Goal: Task Accomplishment & Management: Complete application form

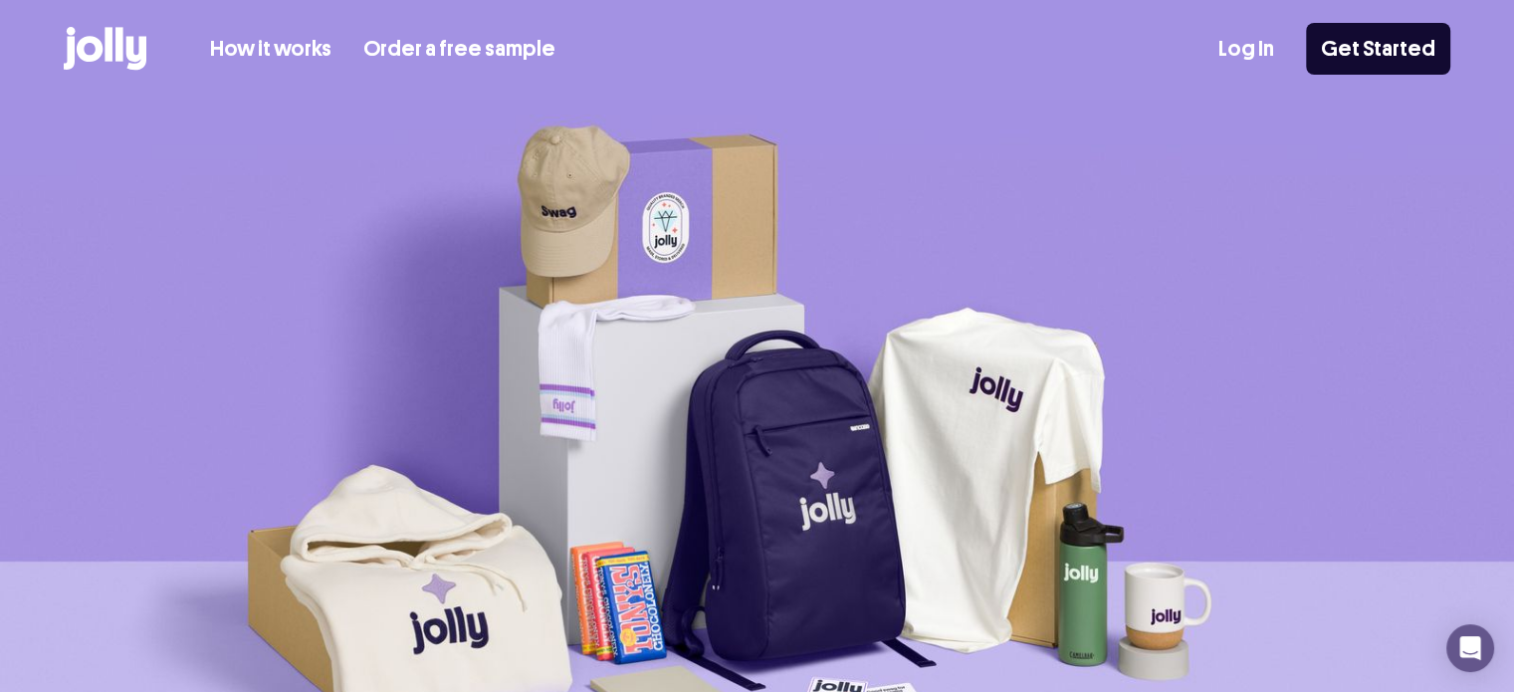
click at [1248, 36] on link "Log In" at bounding box center [1246, 49] width 56 height 33
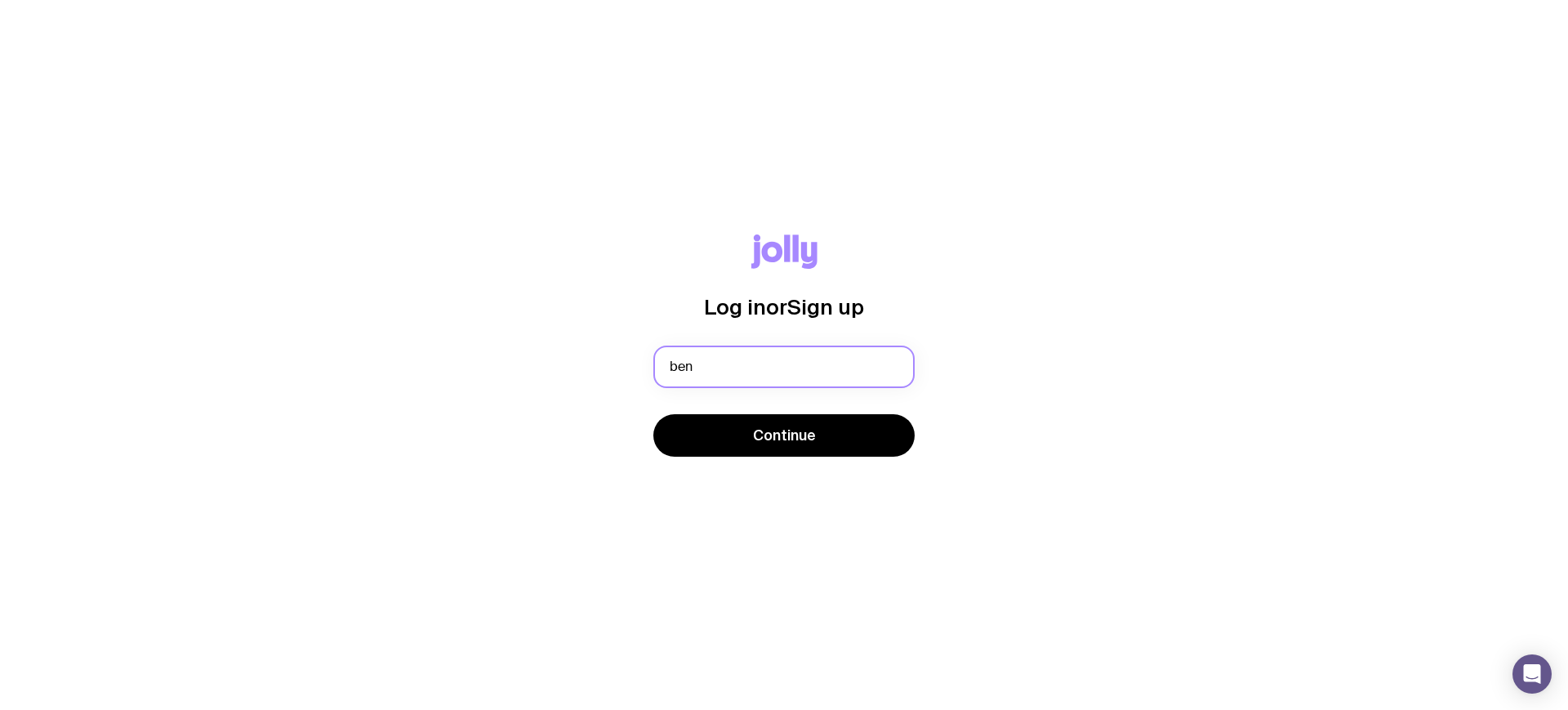
type input "ben@compoundproperty.com.au"
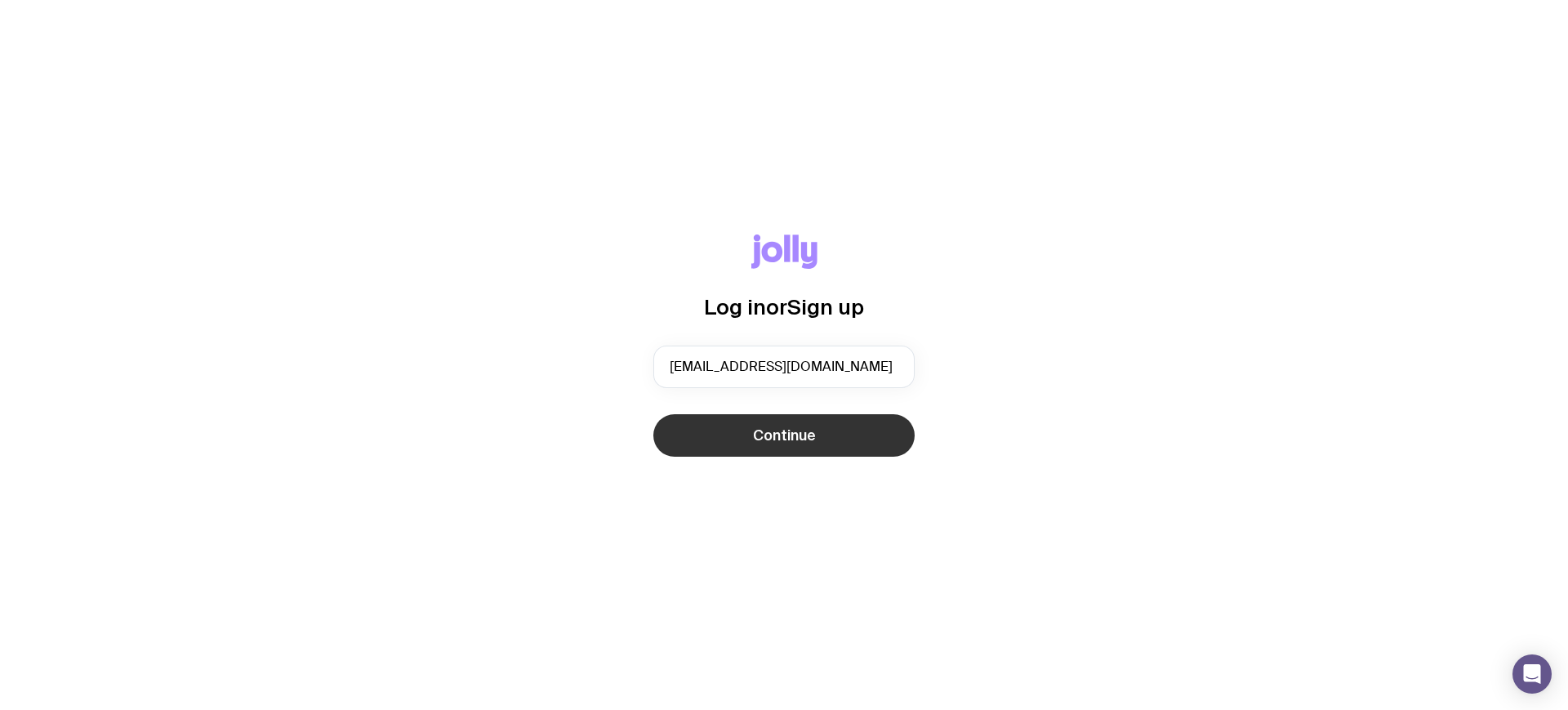
click at [818, 445] on button "Continue" at bounding box center [784, 436] width 262 height 43
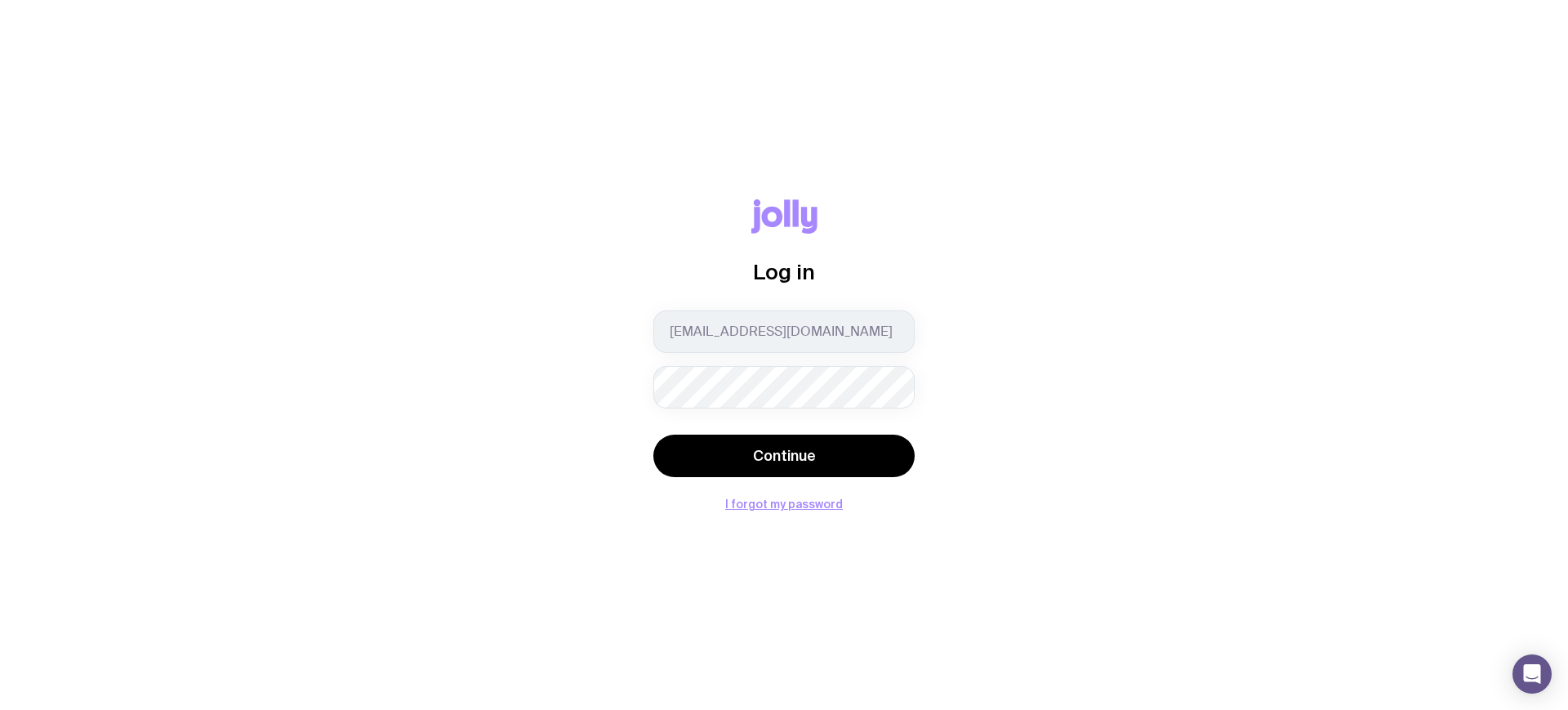
click at [653, 435] on button "Continue" at bounding box center [784, 456] width 262 height 43
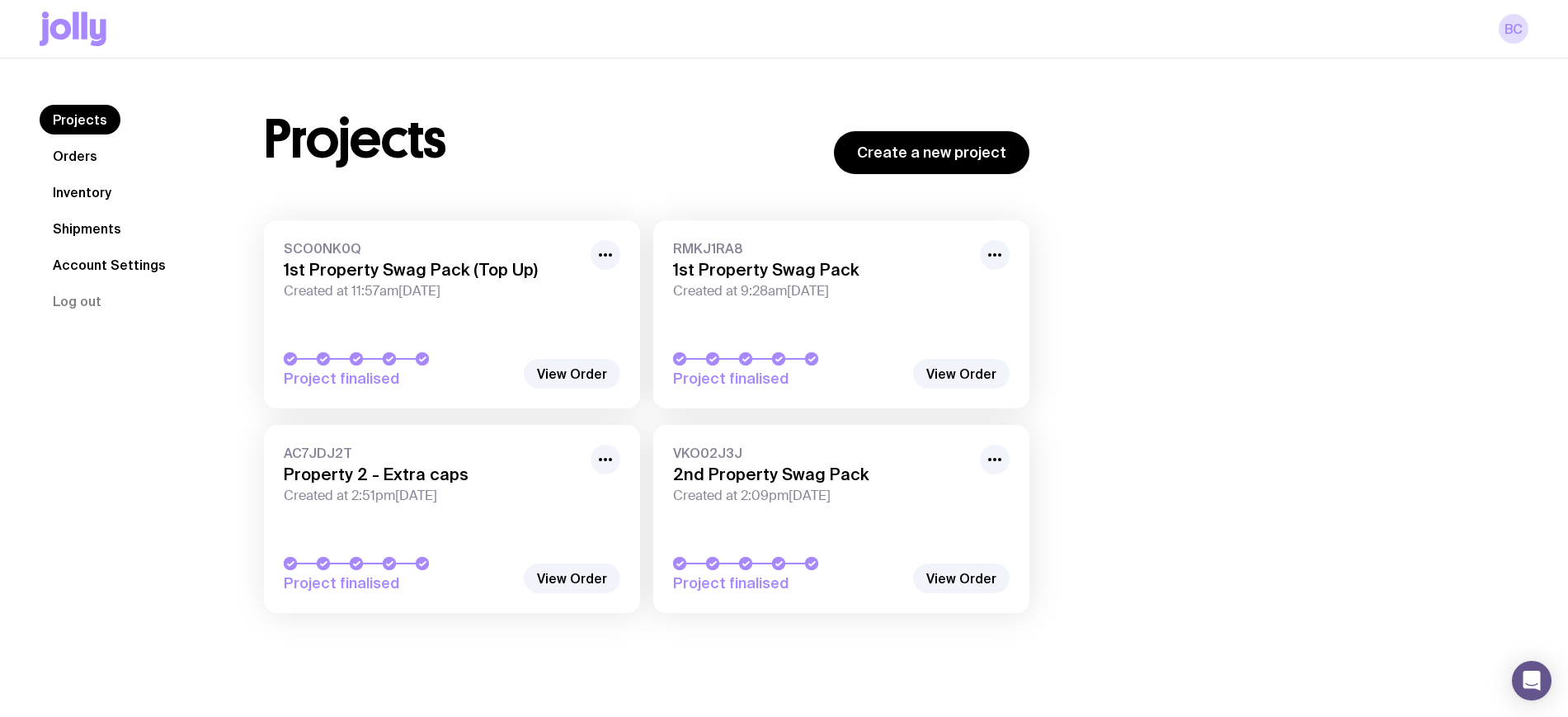
click at [76, 199] on link "Inventory" at bounding box center [82, 192] width 85 height 30
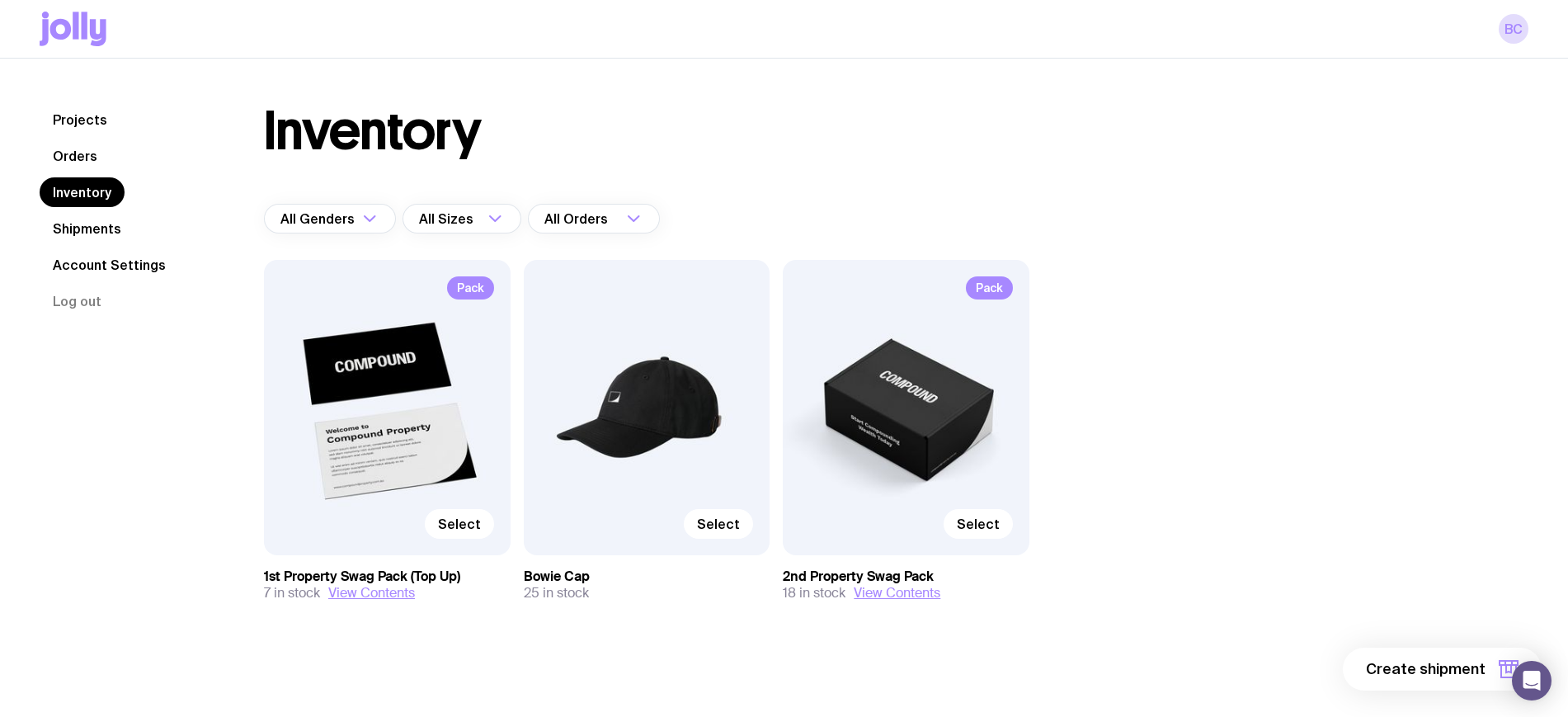
click at [80, 236] on link "Shipments" at bounding box center [87, 229] width 94 height 30
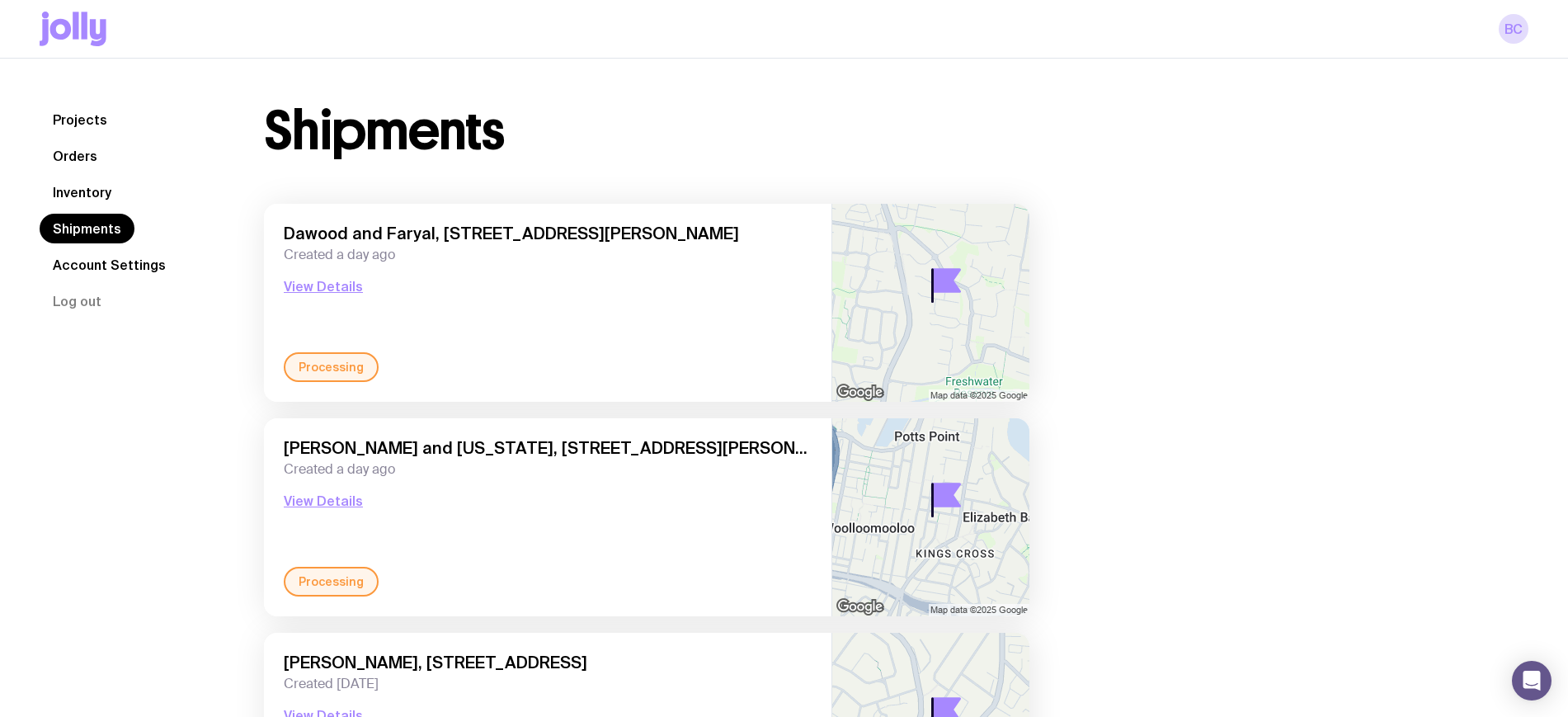
click at [61, 182] on link "Inventory" at bounding box center [82, 192] width 85 height 30
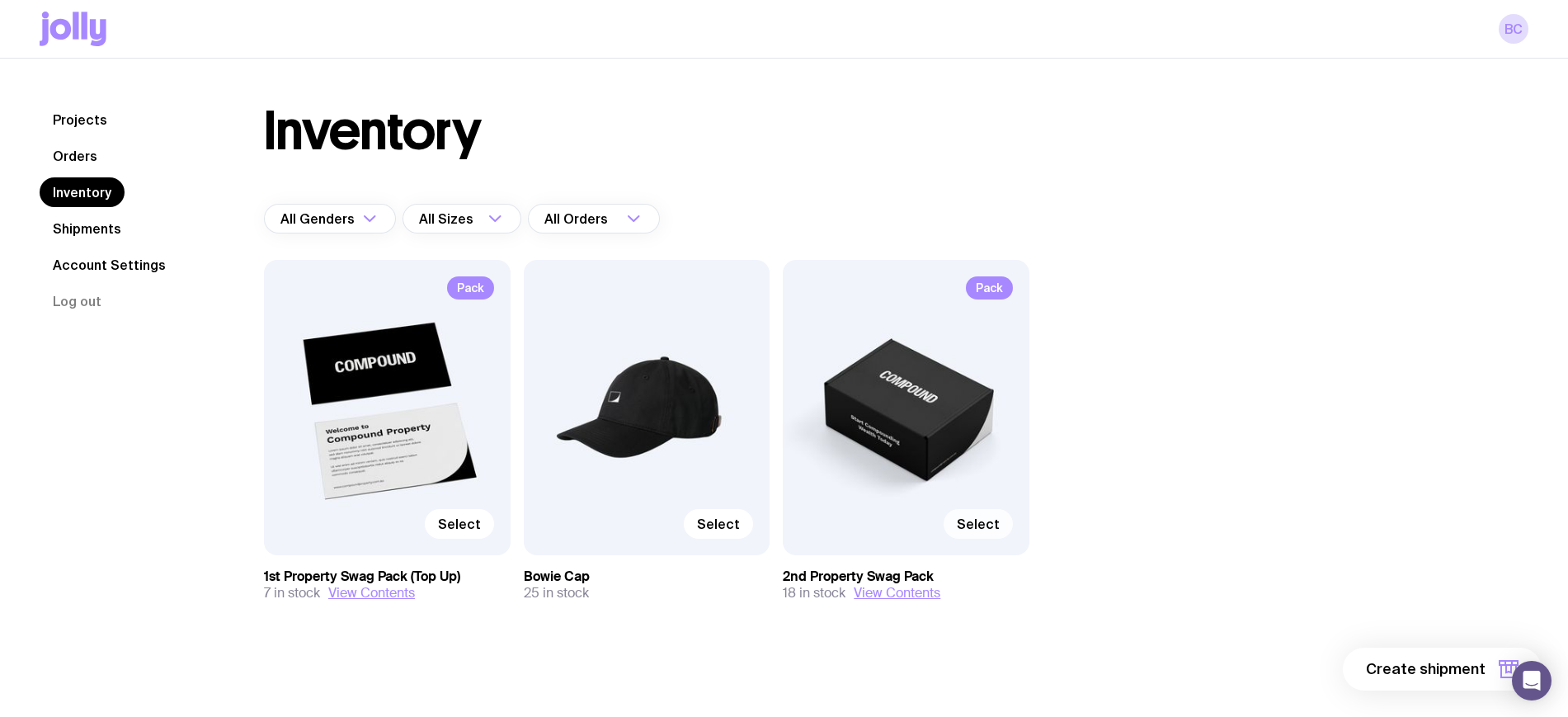
click at [980, 530] on span "Select" at bounding box center [979, 524] width 43 height 17
click at [0, 0] on input "Select" at bounding box center [0, 0] width 0 height 0
click at [1488, 680] on button "1 item" at bounding box center [1481, 669] width 120 height 43
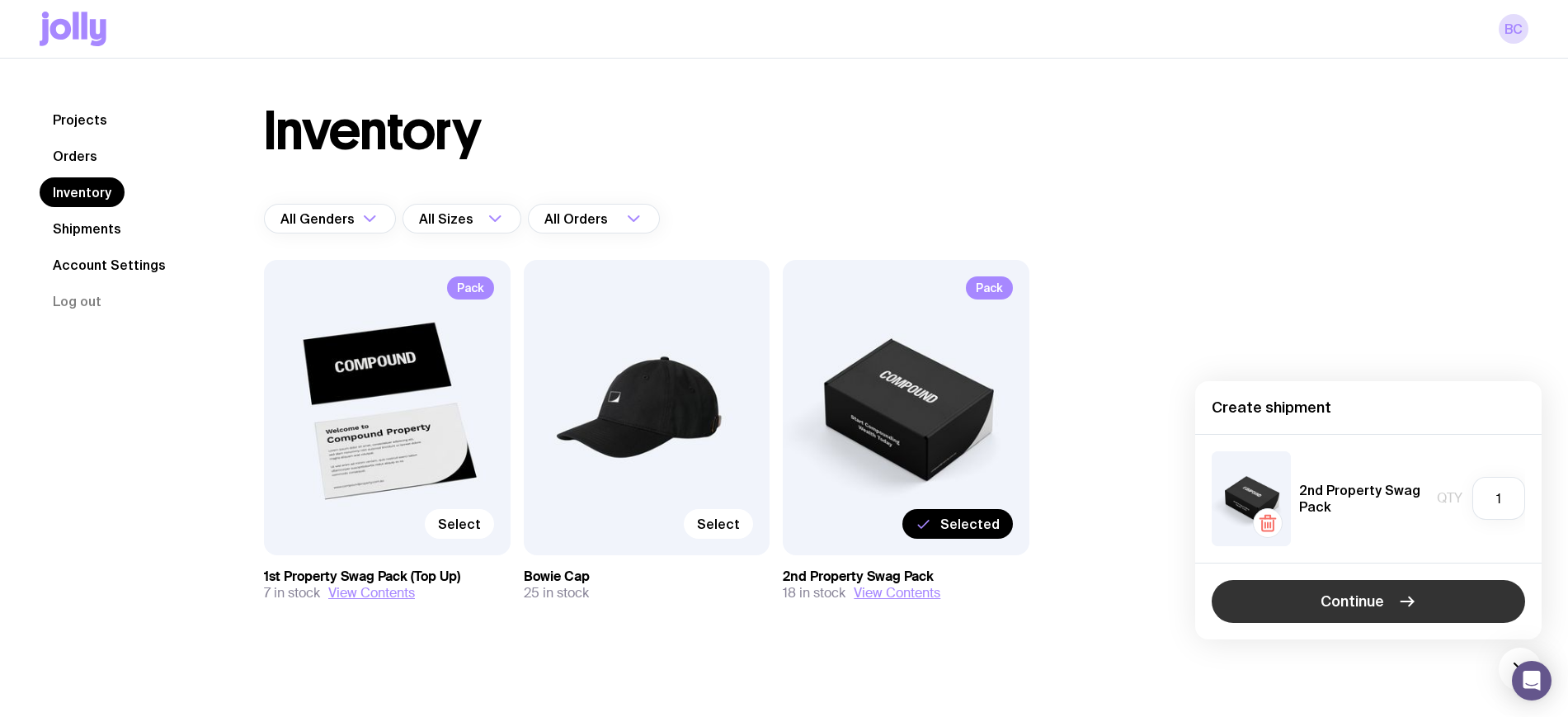
click at [1304, 604] on button "Continue" at bounding box center [1368, 602] width 313 height 43
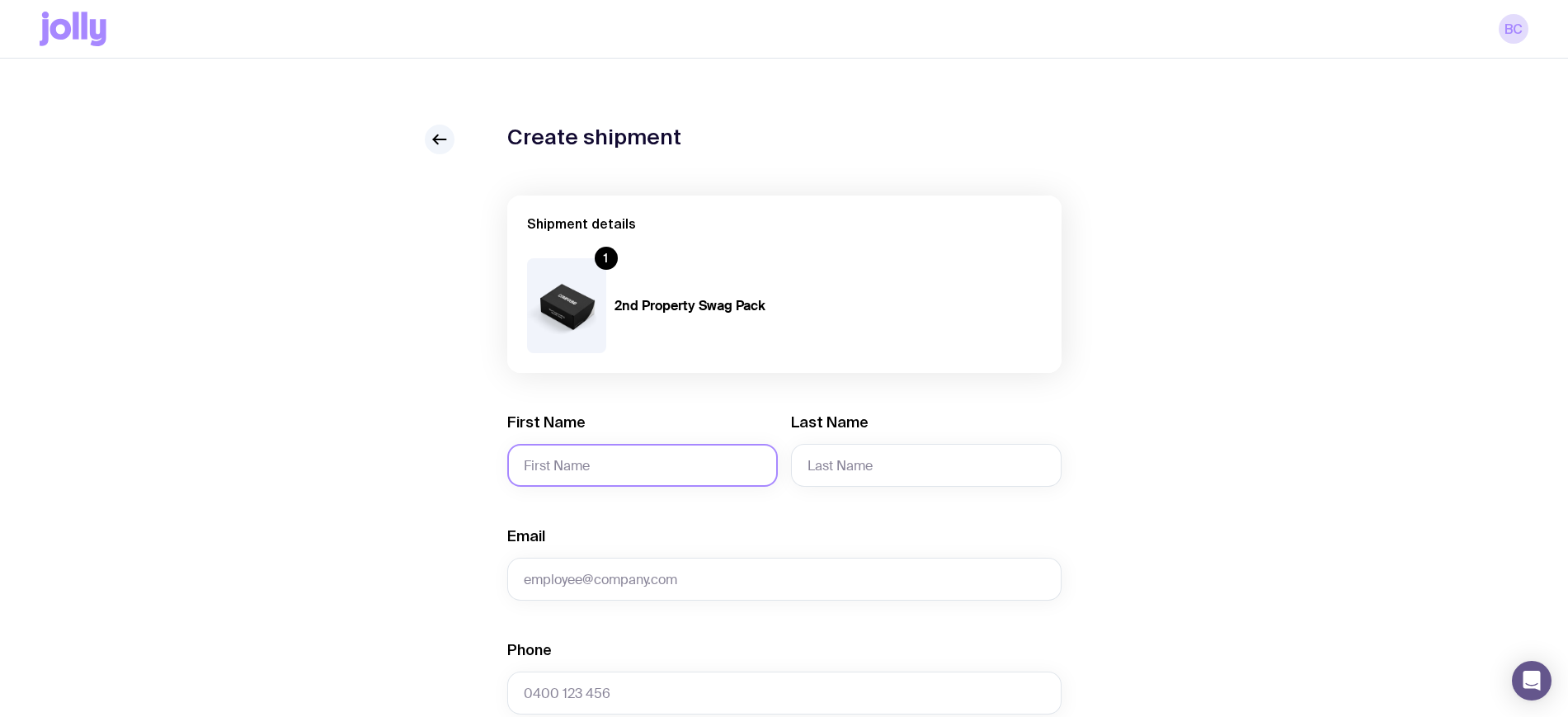
click at [576, 453] on input "First Name" at bounding box center [642, 466] width 270 height 43
type input "Darren and"
type input "Melina"
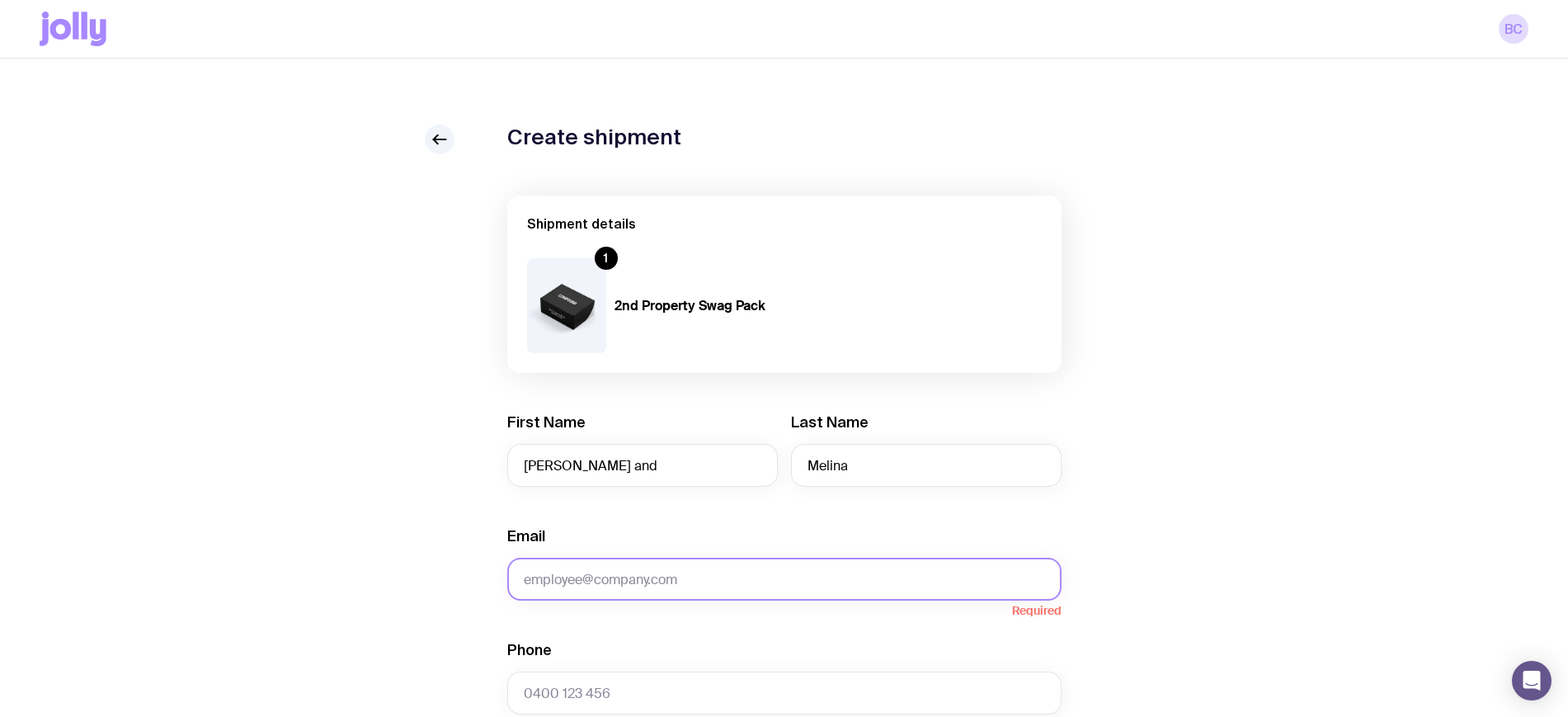
paste input "djshadlow@gmail.com"
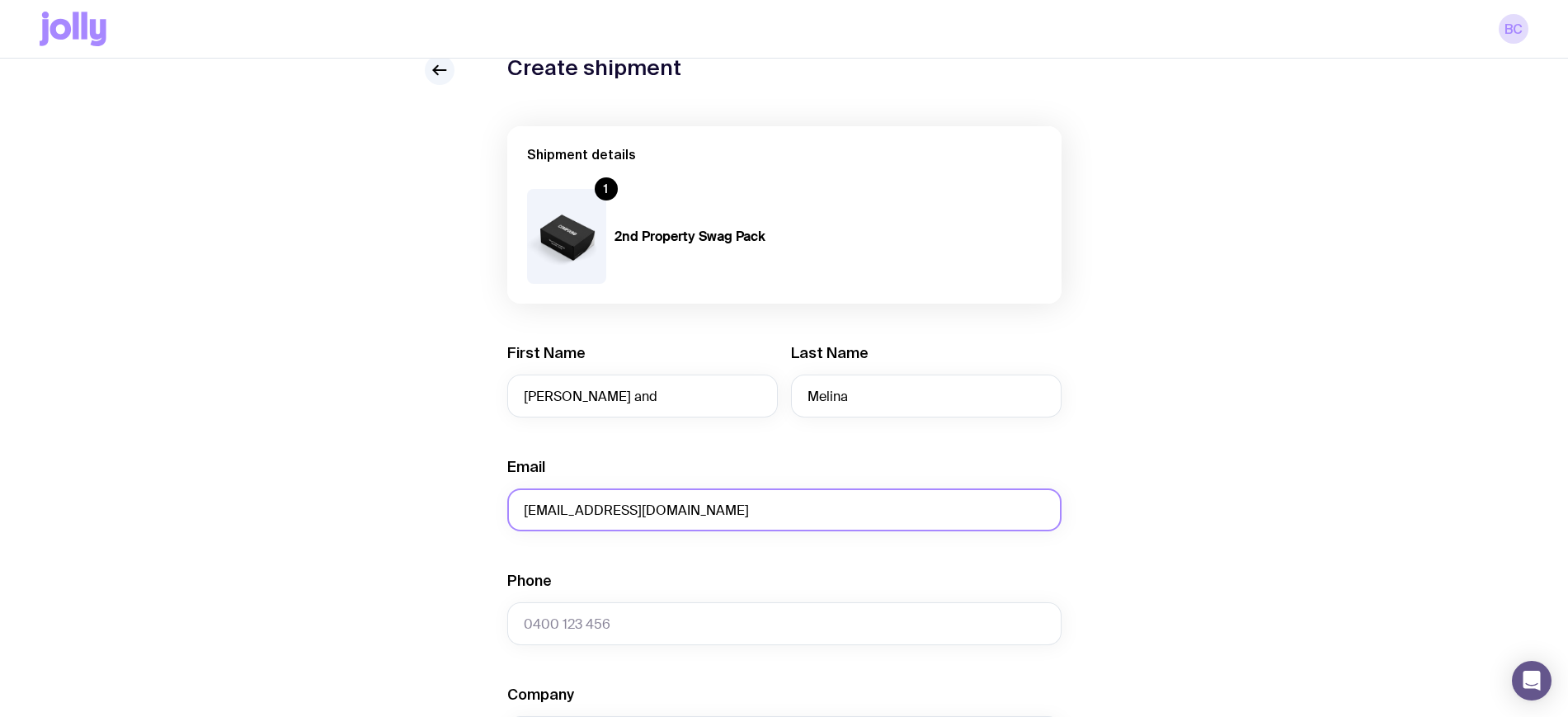
scroll to position [206, 0]
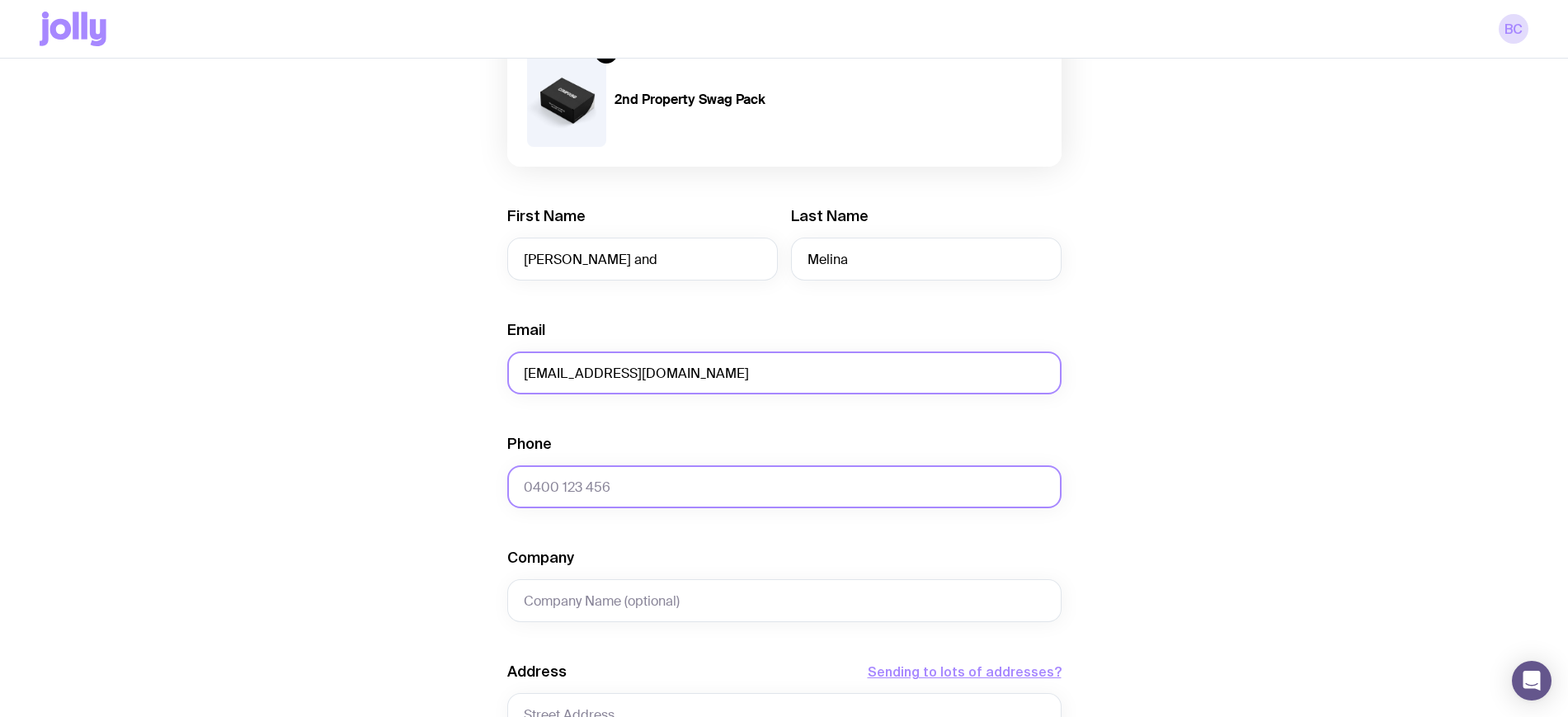
type input "djshadlow@gmail.com"
click at [617, 485] on input "Phone" at bounding box center [784, 487] width 554 height 43
paste input "0424651018"
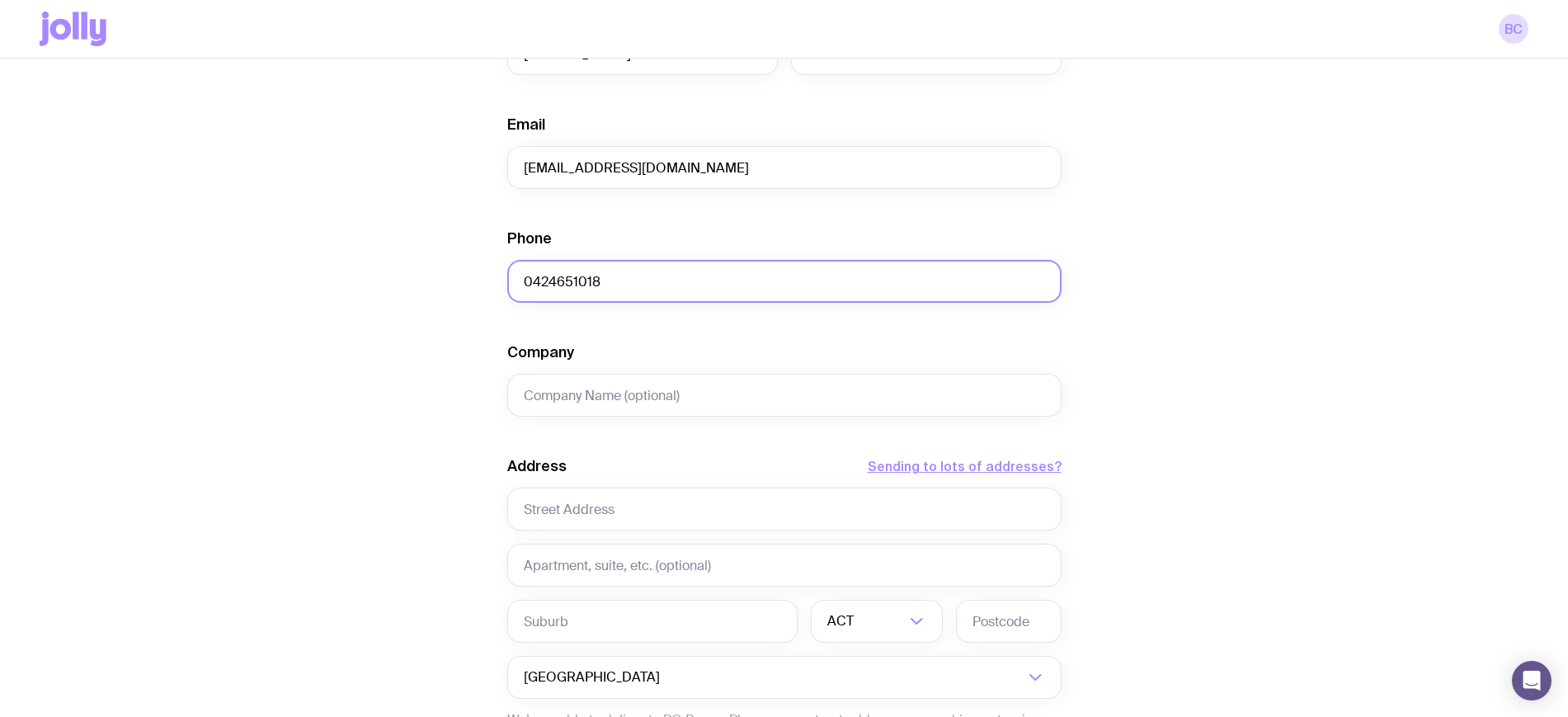
scroll to position [413, 0]
type input "0424651018"
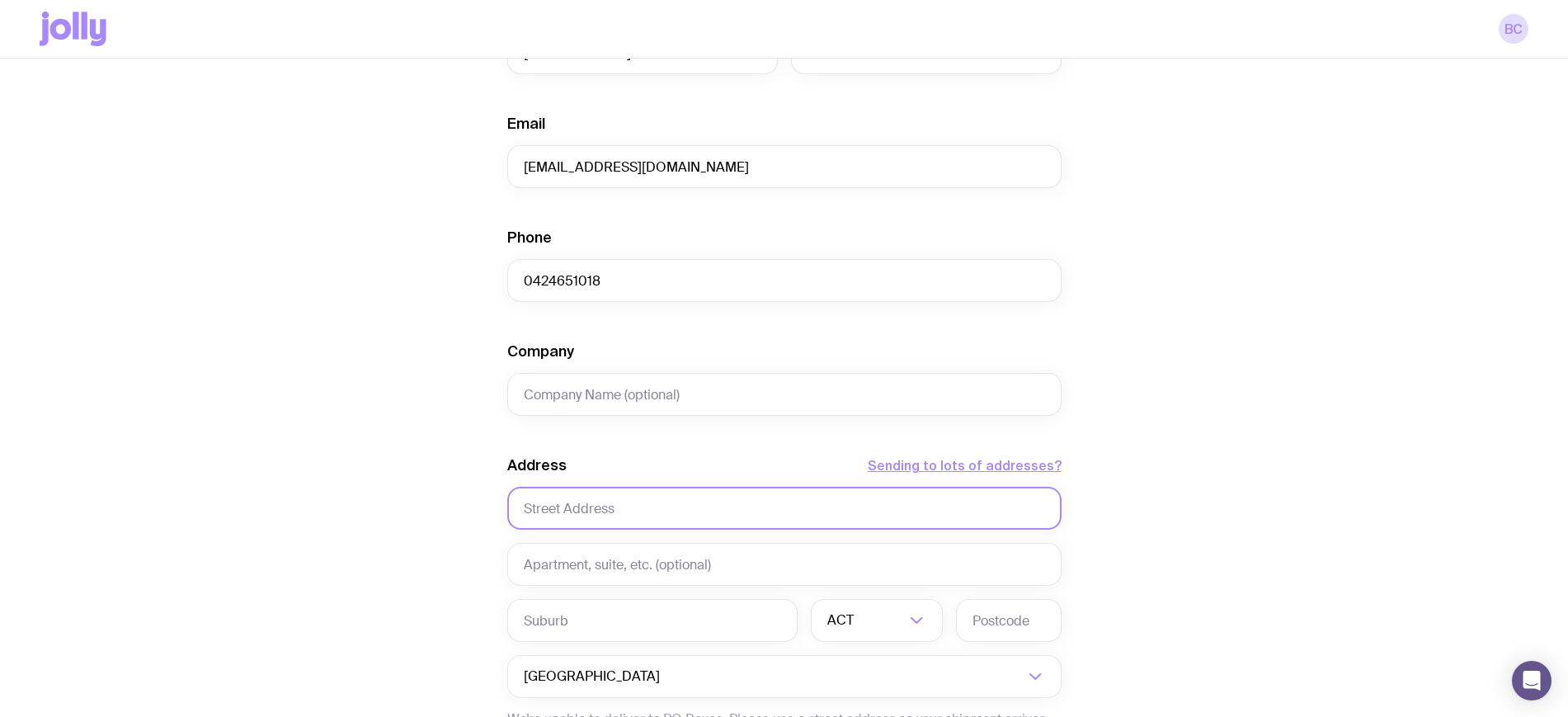
click at [603, 512] on input "text" at bounding box center [784, 508] width 554 height 43
paste input "1/35 O'Brien Street"
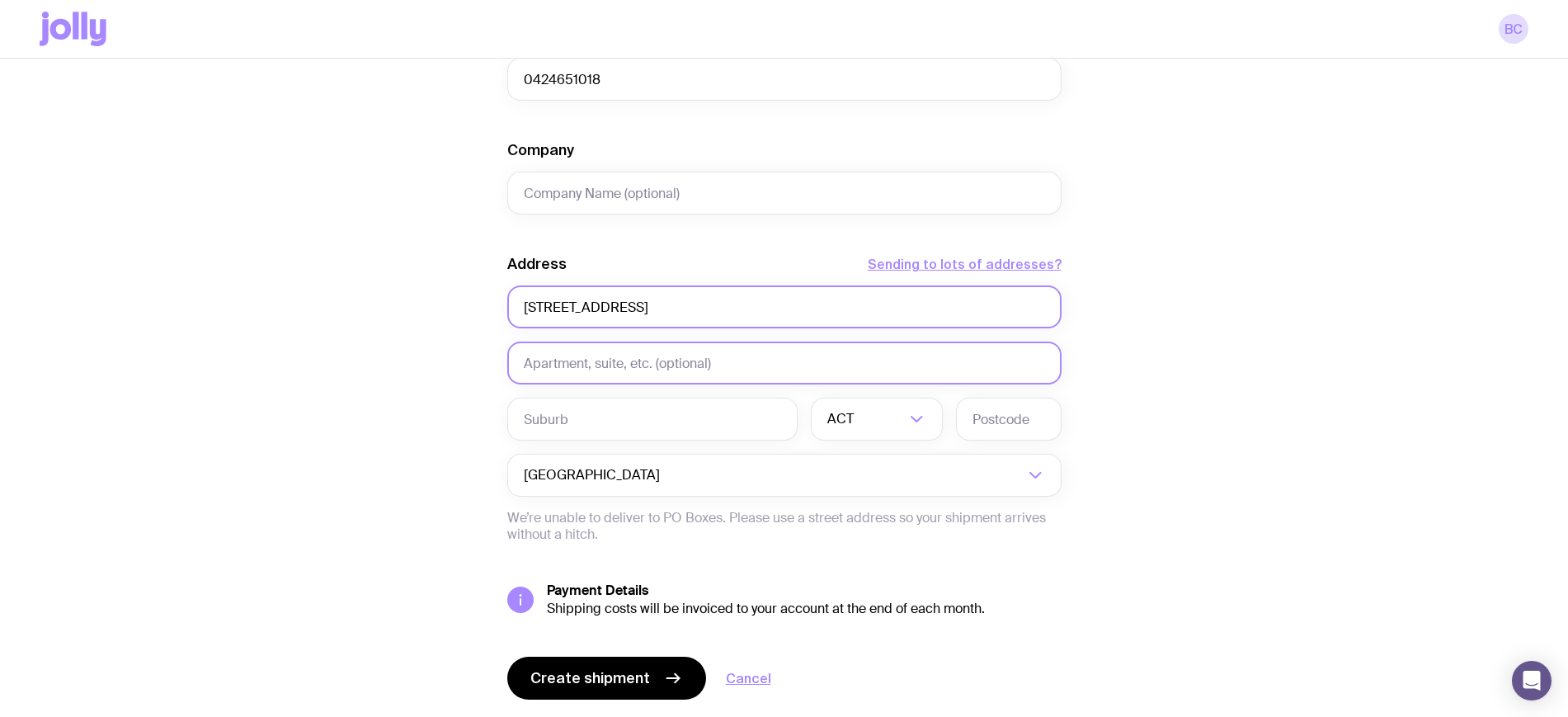
scroll to position [619, 0]
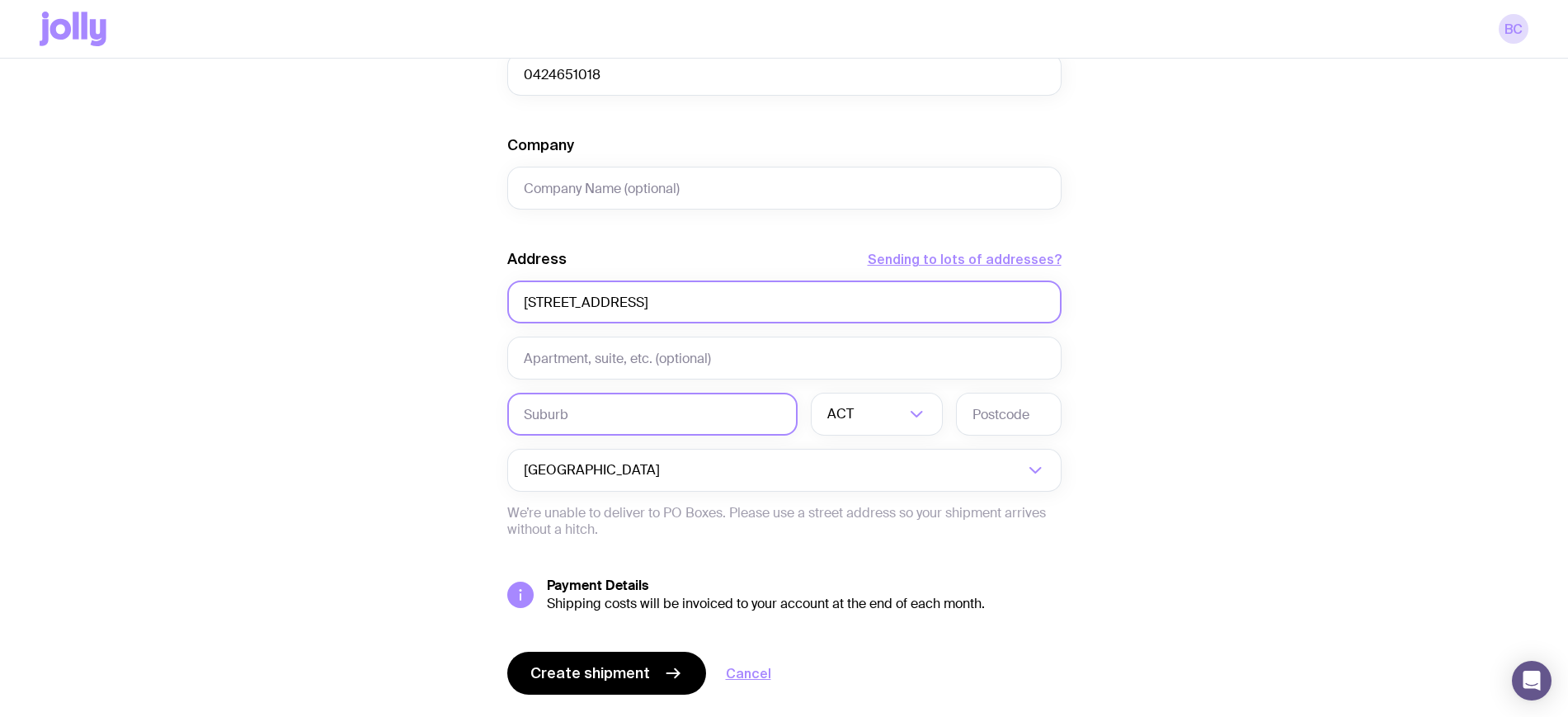
type input "1/35 O'Brien Street"
click at [600, 407] on input "text" at bounding box center [652, 414] width 290 height 43
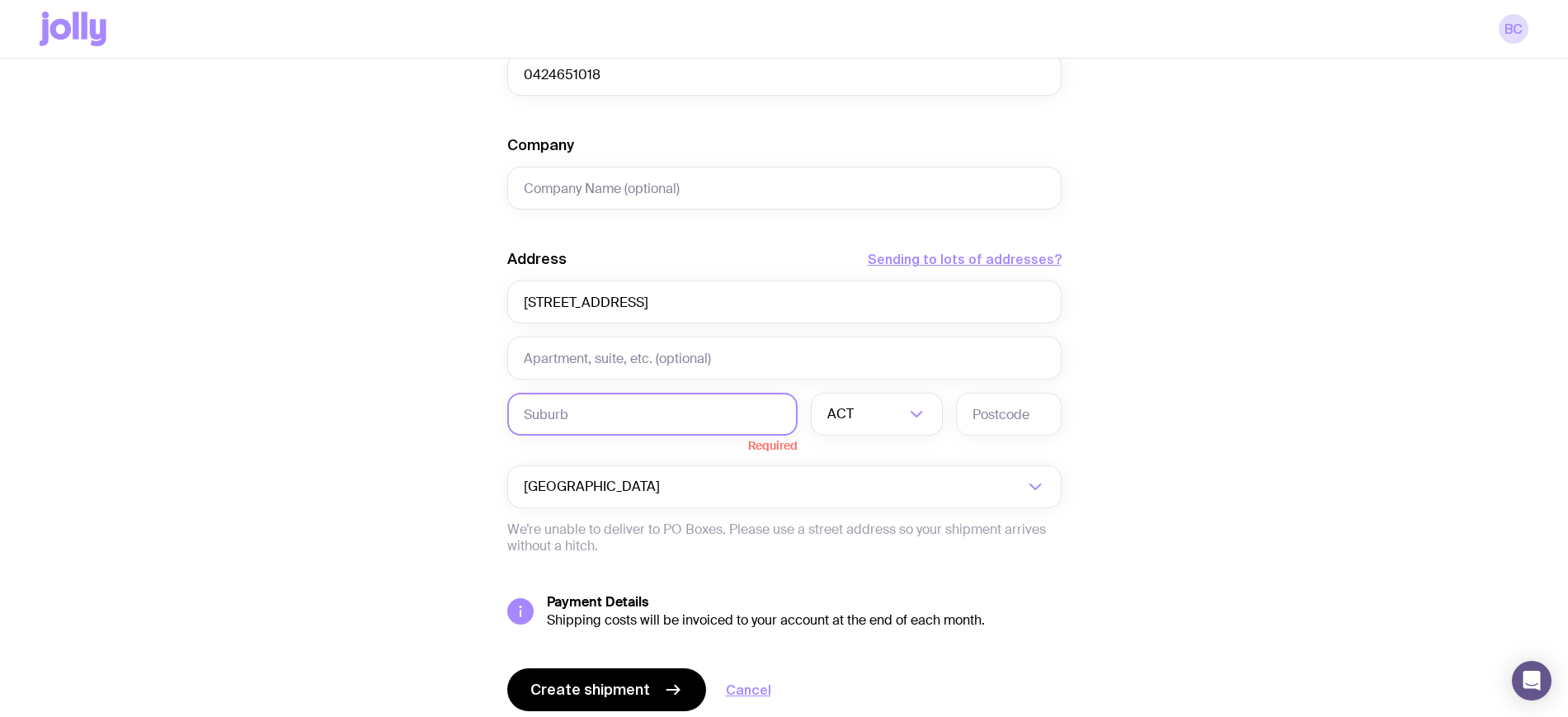
paste input "Bondi Beach"
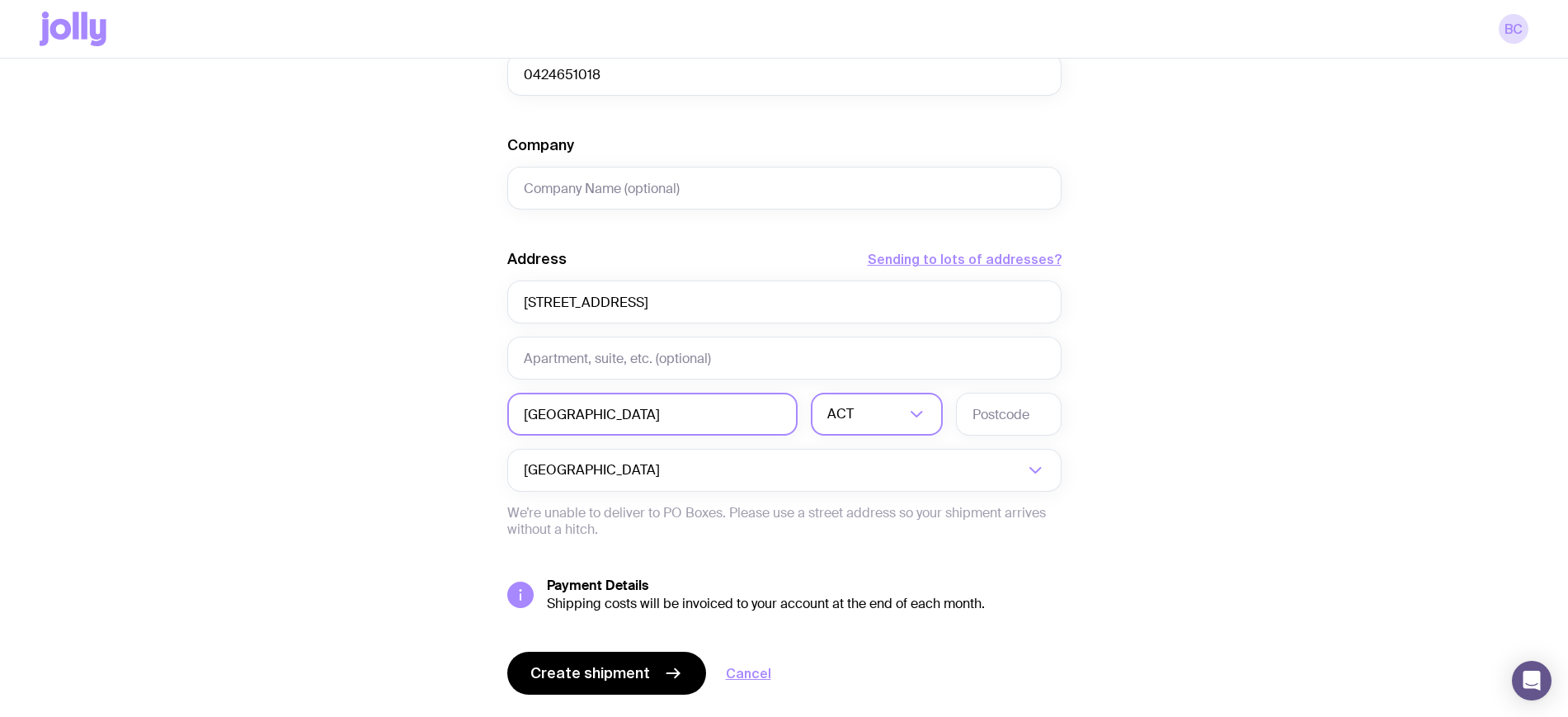
type input "Bondi Beach"
click at [852, 419] on div "ACT" at bounding box center [858, 414] width 95 height 43
click at [856, 511] on li "NSW" at bounding box center [876, 500] width 130 height 36
click at [1008, 431] on input "text" at bounding box center [1009, 414] width 105 height 43
type input "2026"
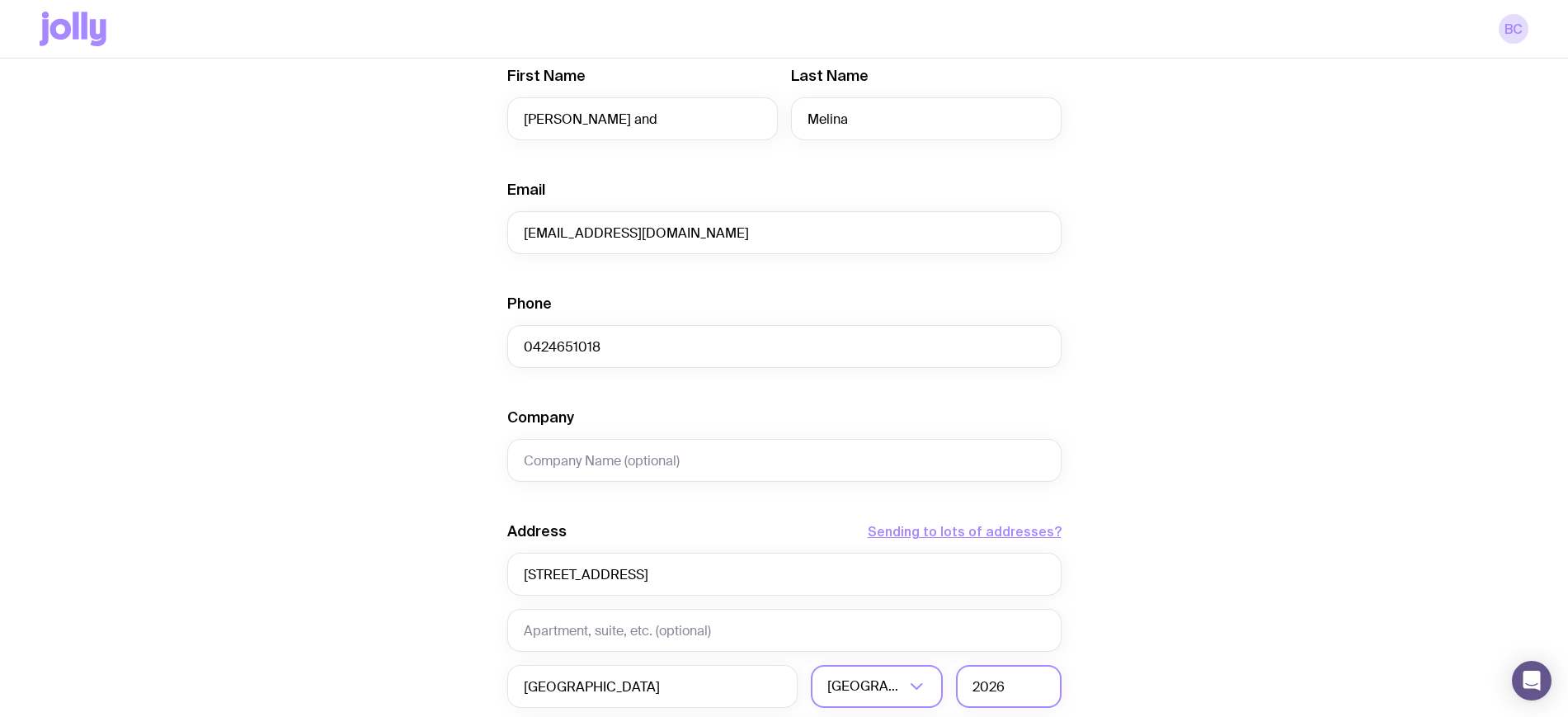
scroll to position [662, 0]
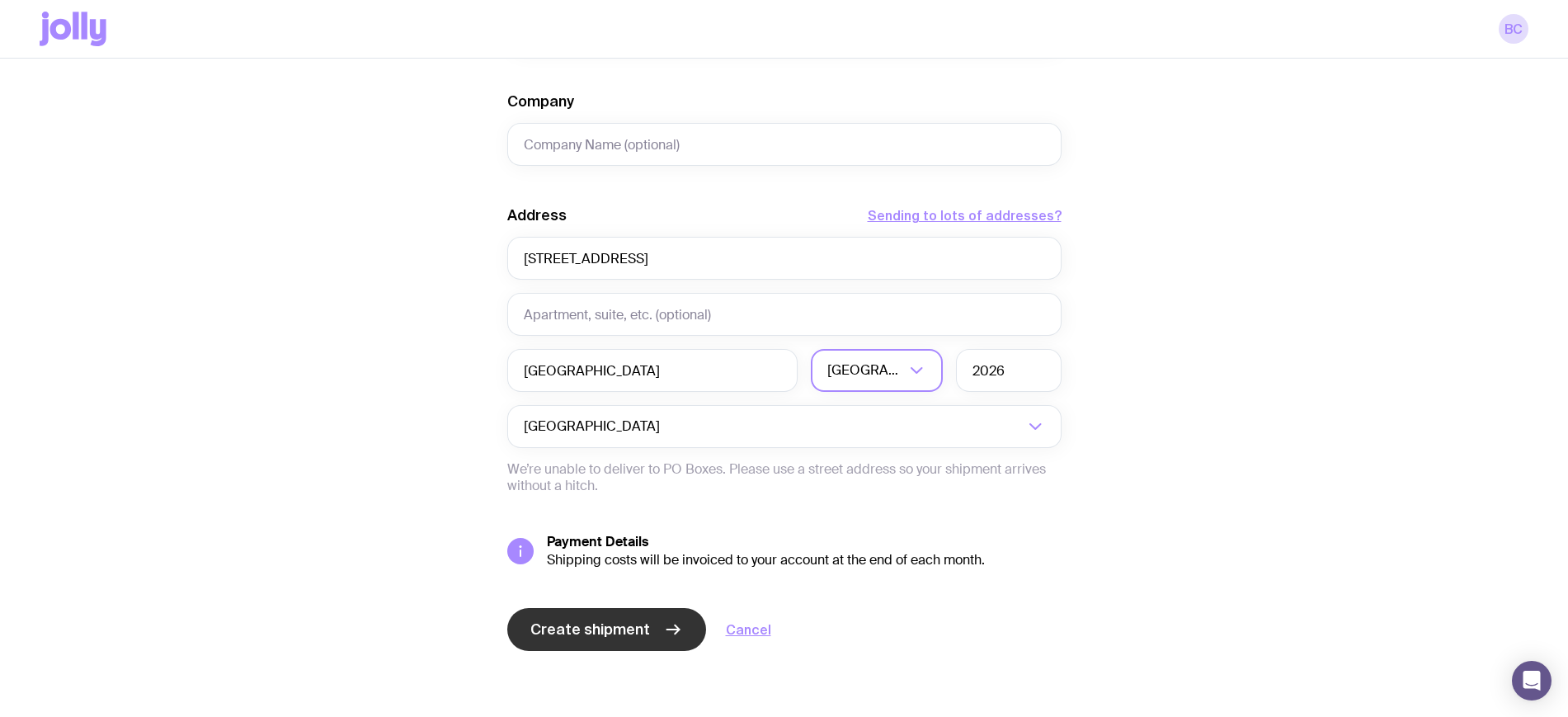
click at [636, 623] on span "Create shipment" at bounding box center [590, 630] width 119 height 20
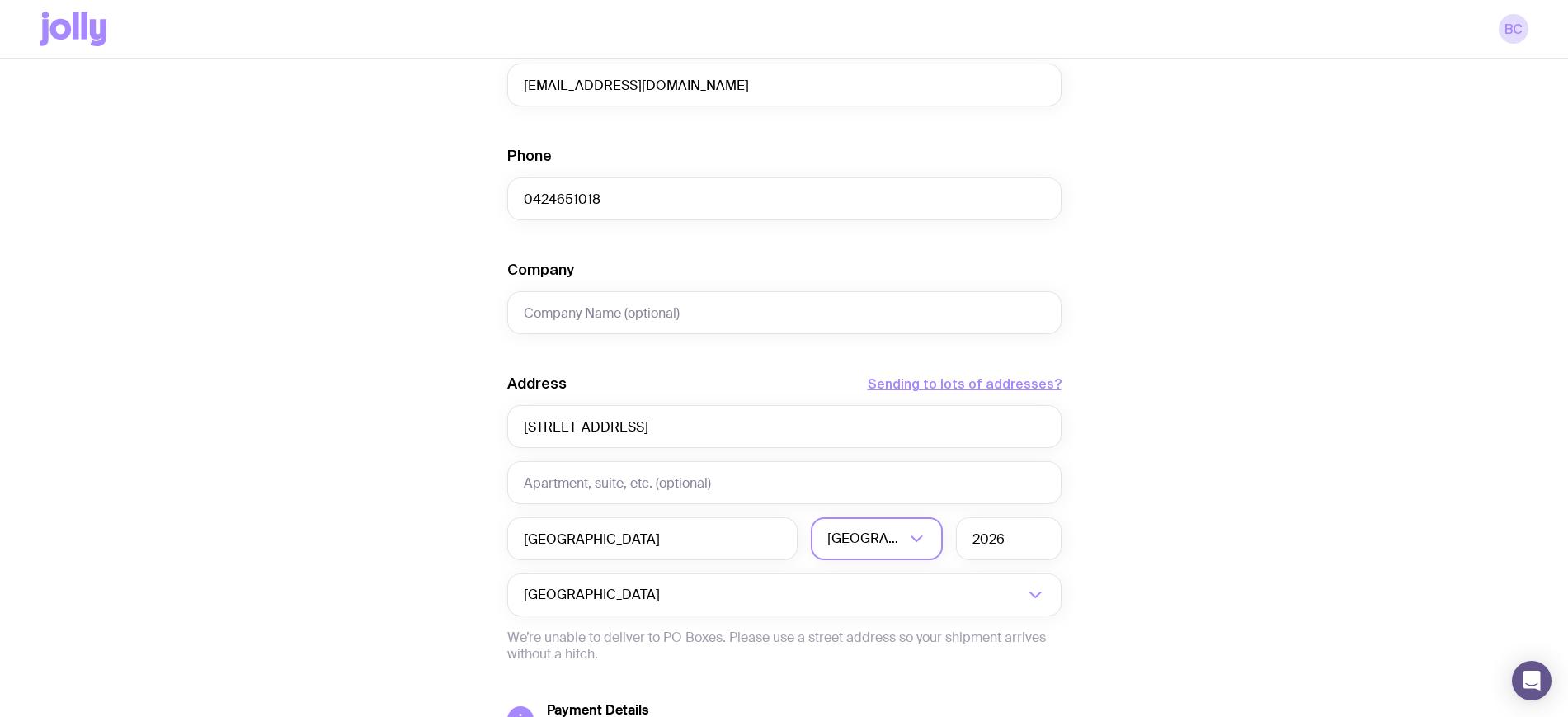
scroll to position [250, 0]
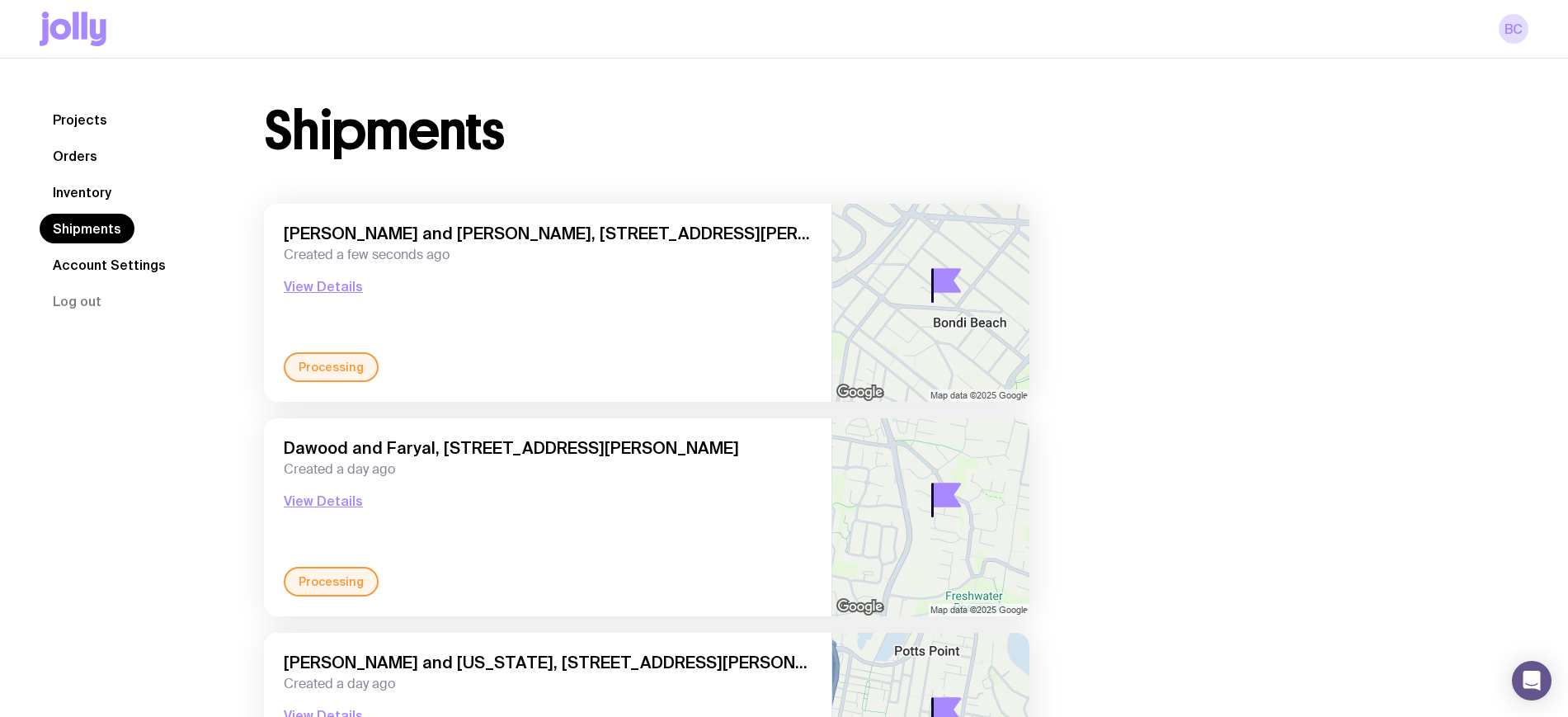
click at [77, 196] on link "Inventory" at bounding box center [82, 192] width 85 height 30
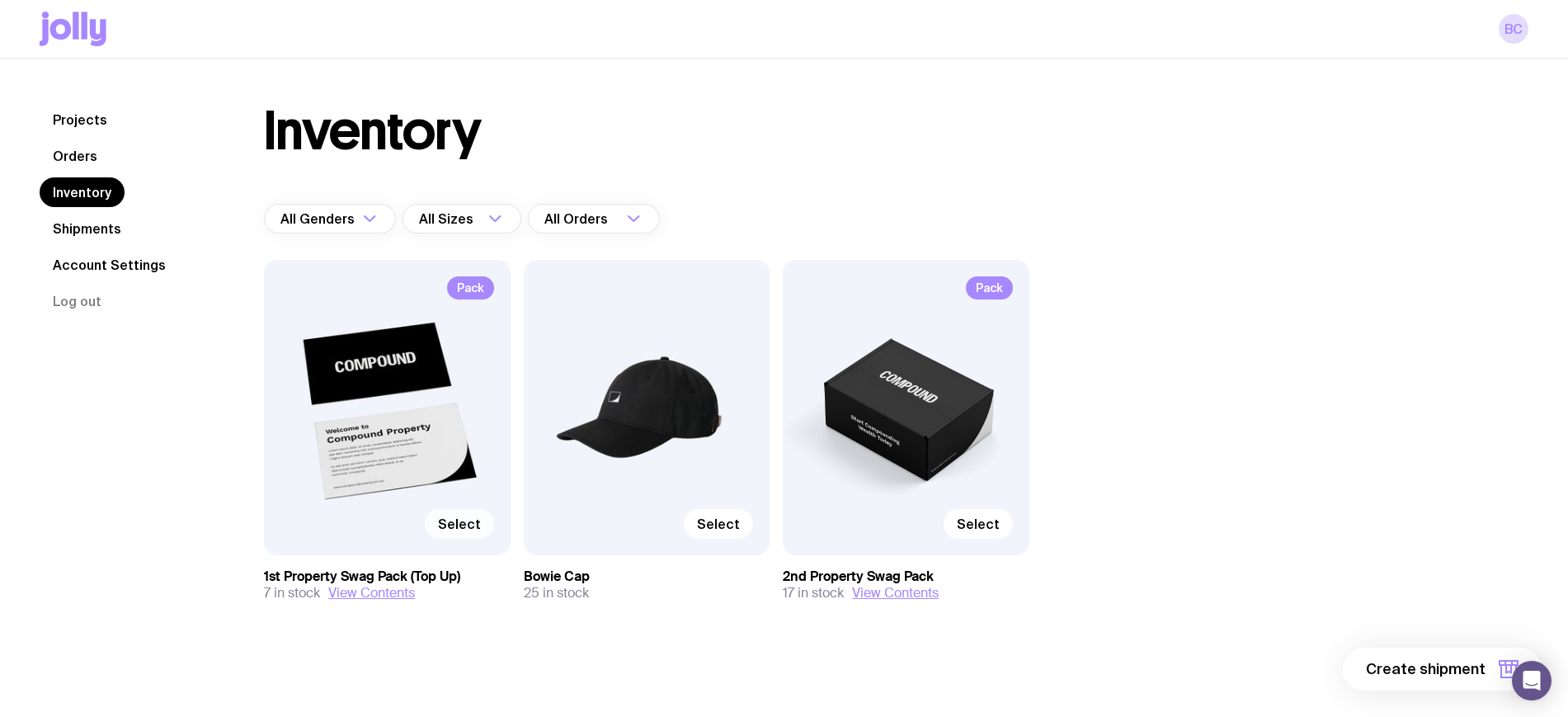
click at [459, 517] on span "Select" at bounding box center [460, 524] width 43 height 17
click at [0, 0] on input "Select" at bounding box center [0, 0] width 0 height 0
click at [1486, 668] on button "1 item" at bounding box center [1481, 669] width 120 height 43
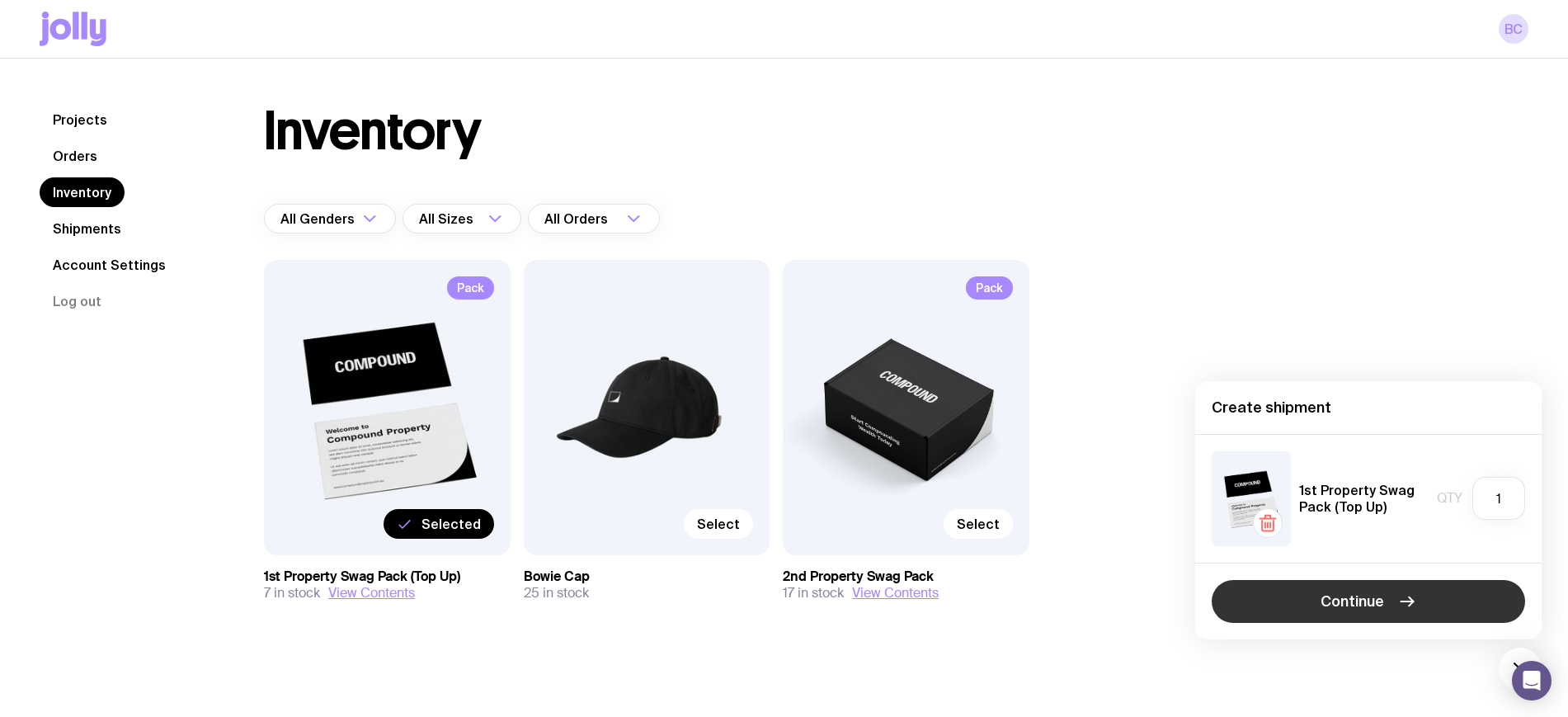
click at [1309, 596] on button "Continue" at bounding box center [1368, 602] width 313 height 43
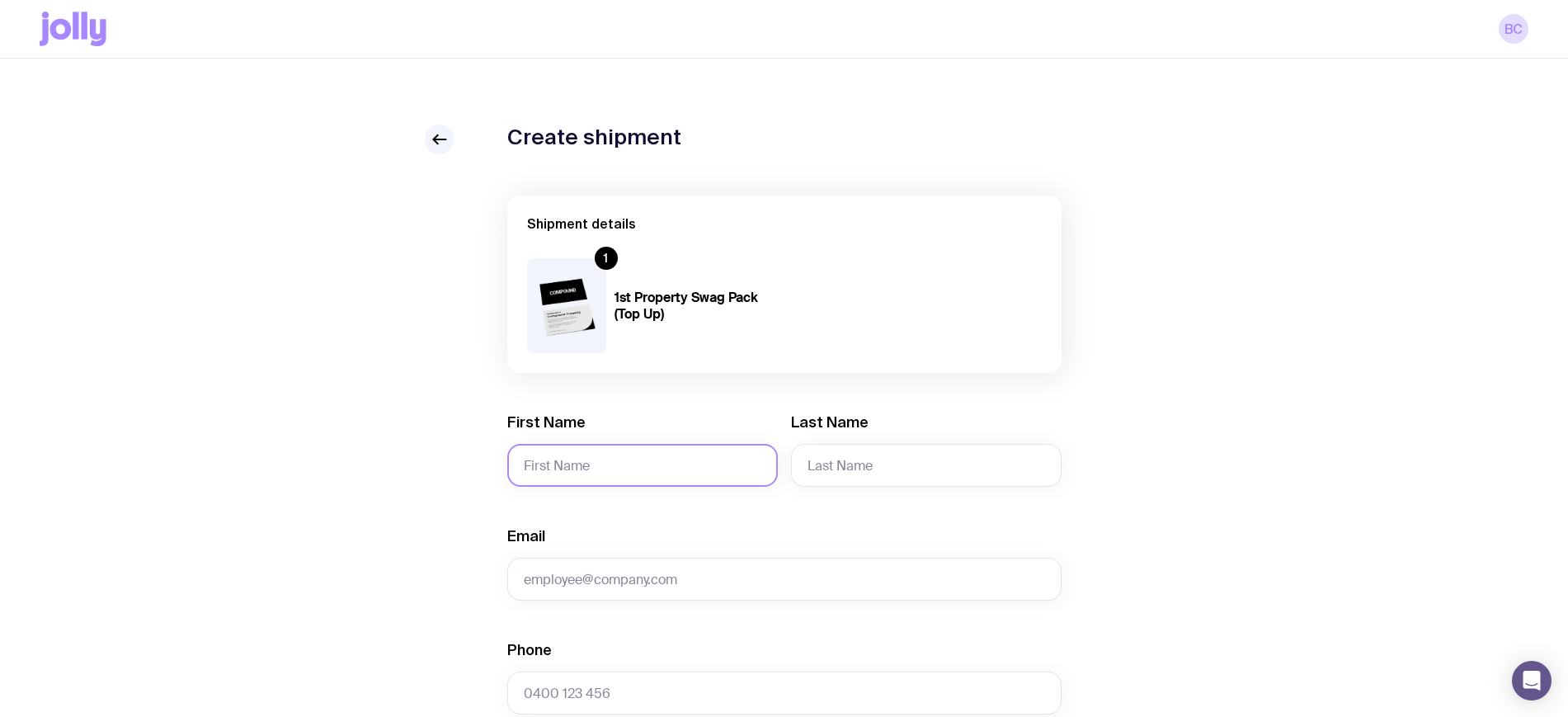
click at [563, 466] on input "First Name" at bounding box center [642, 466] width 270 height 43
type input "Stephen and"
type input "Lauren"
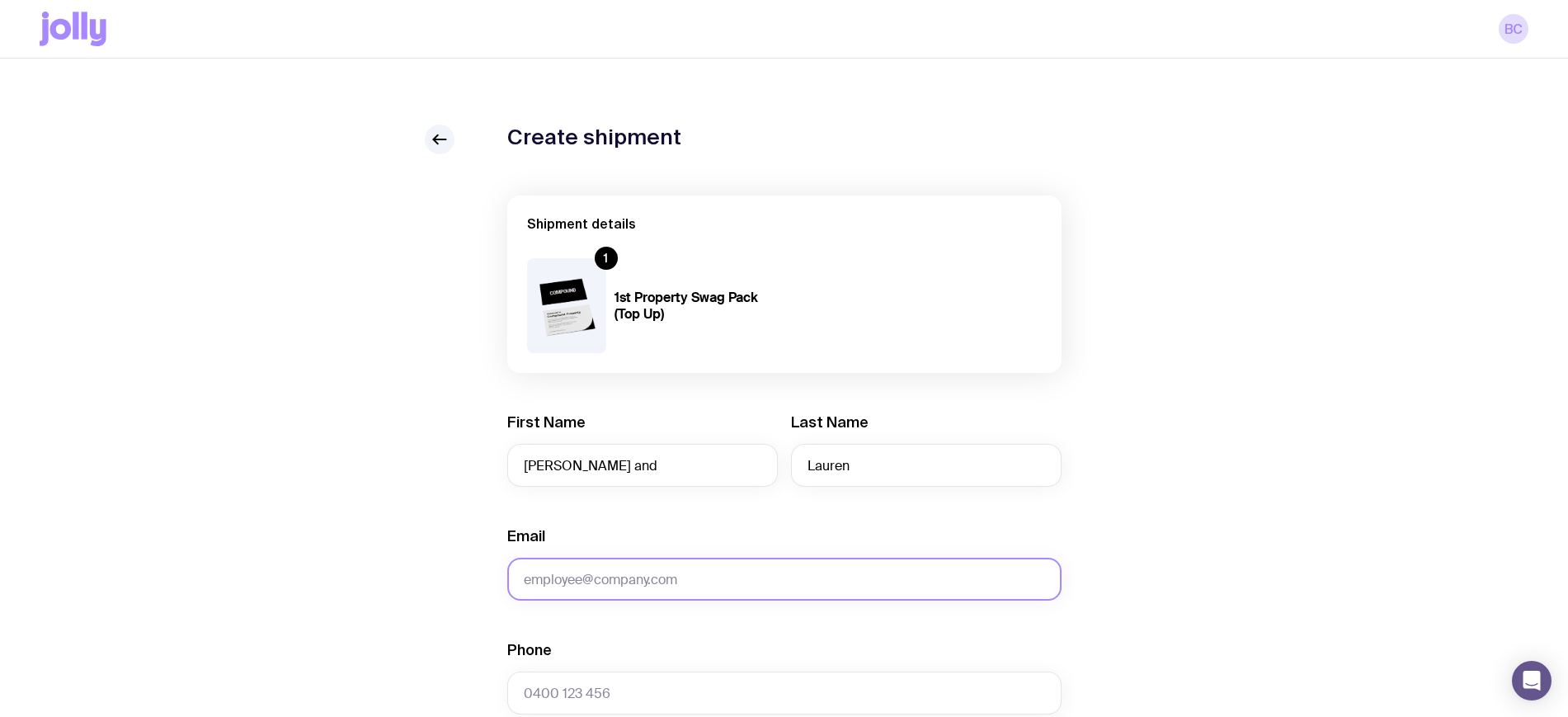
paste input "slaing@me.com"
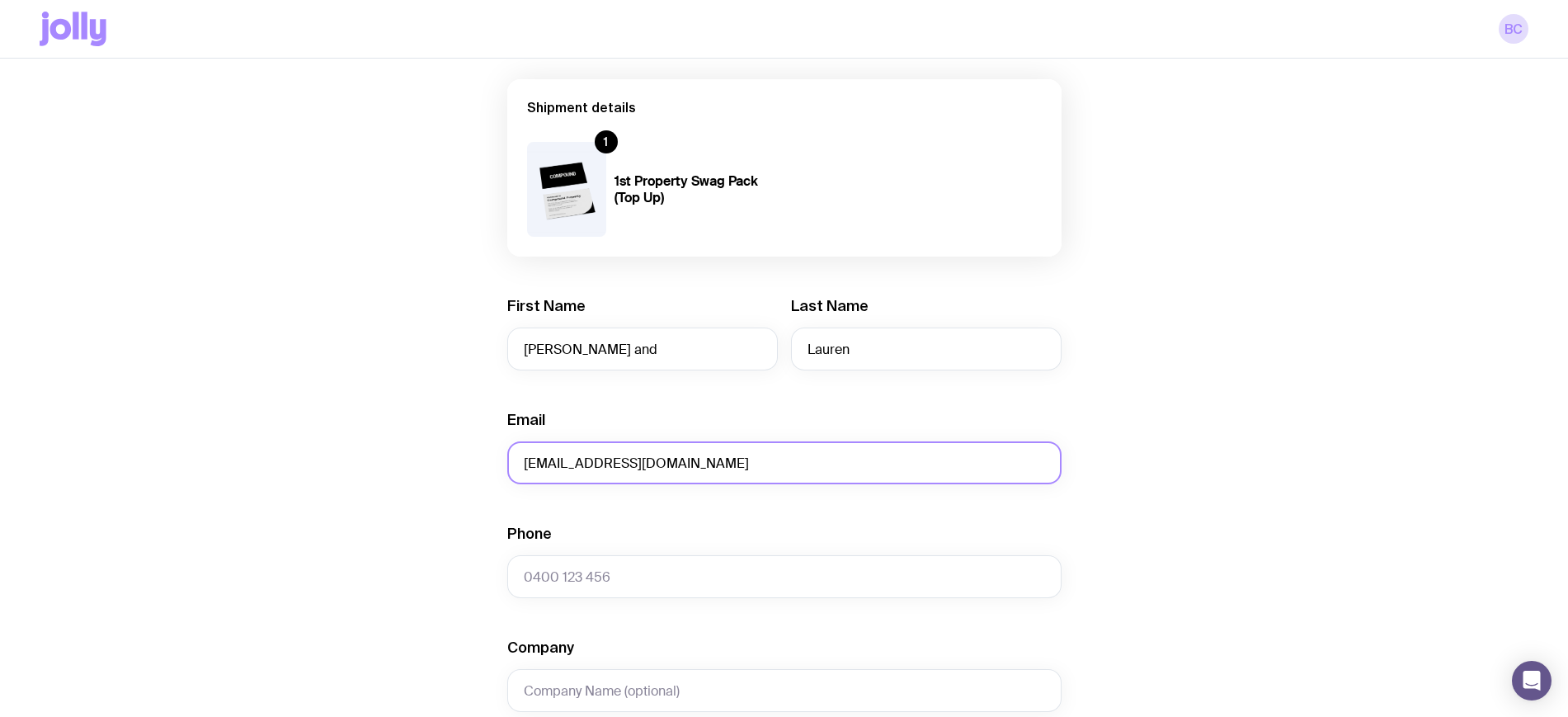
scroll to position [309, 0]
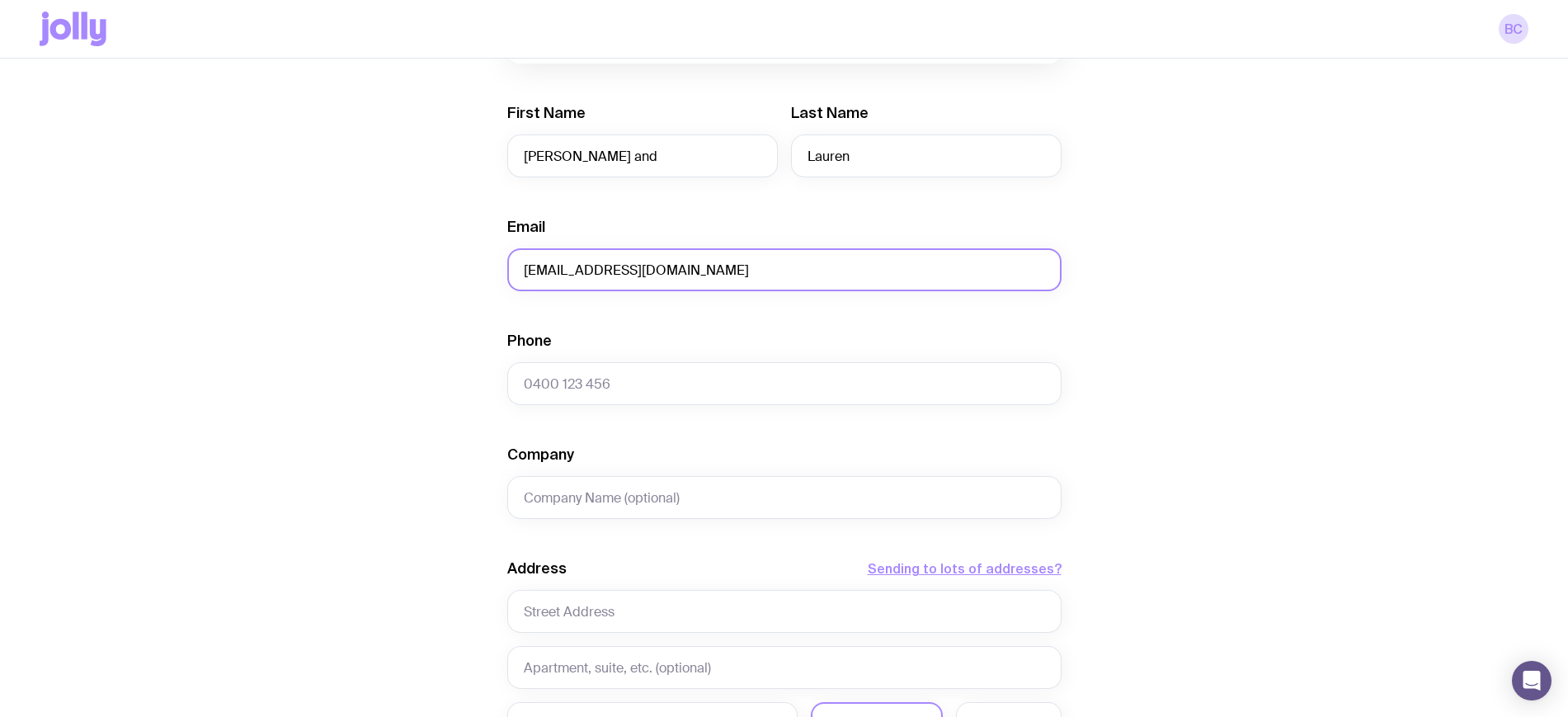
type input "slaing@me.com"
click at [613, 386] on input "Phone" at bounding box center [784, 384] width 554 height 43
paste input "+61 408 317 018"
type input "+61 408 317 018"
click at [612, 598] on input "text" at bounding box center [784, 612] width 554 height 43
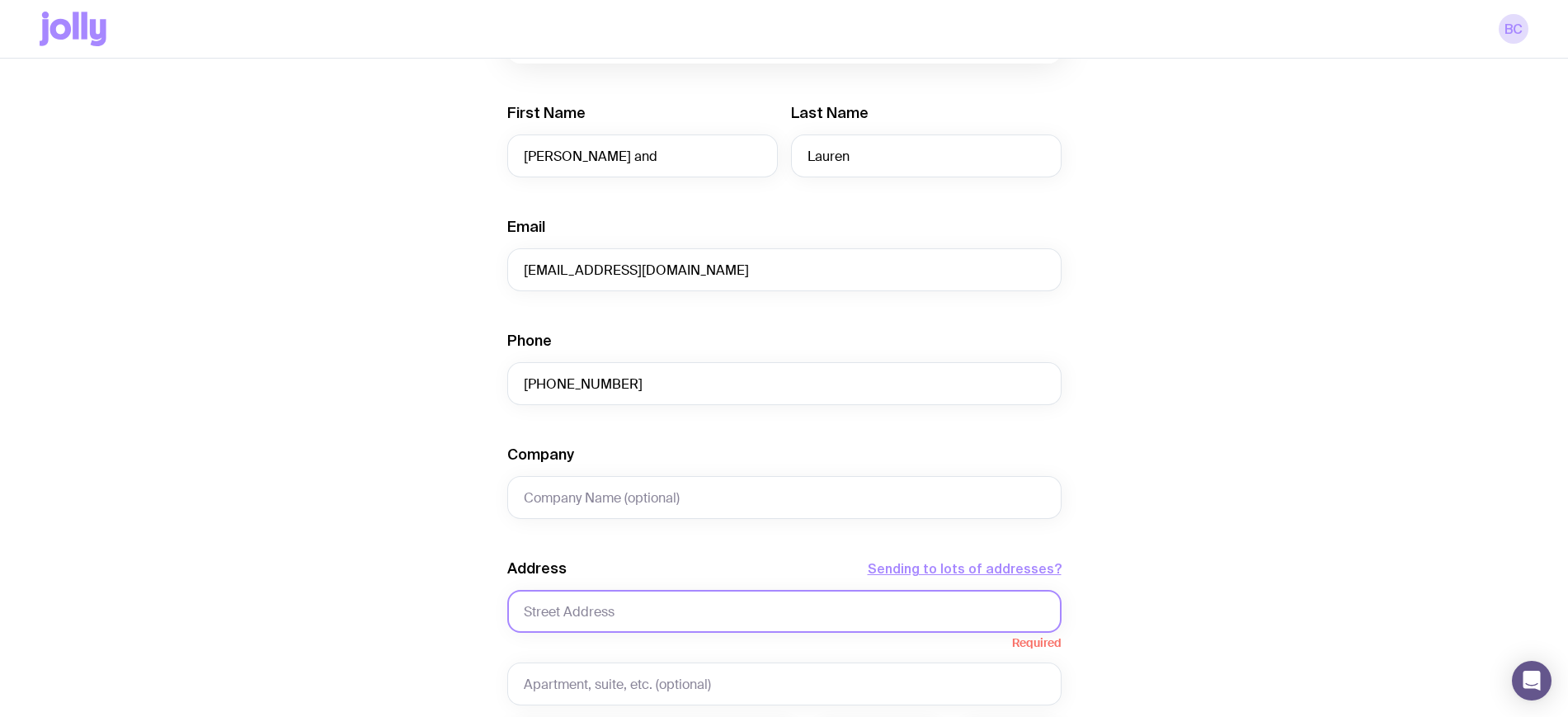
paste input "9 Mawson Tce"
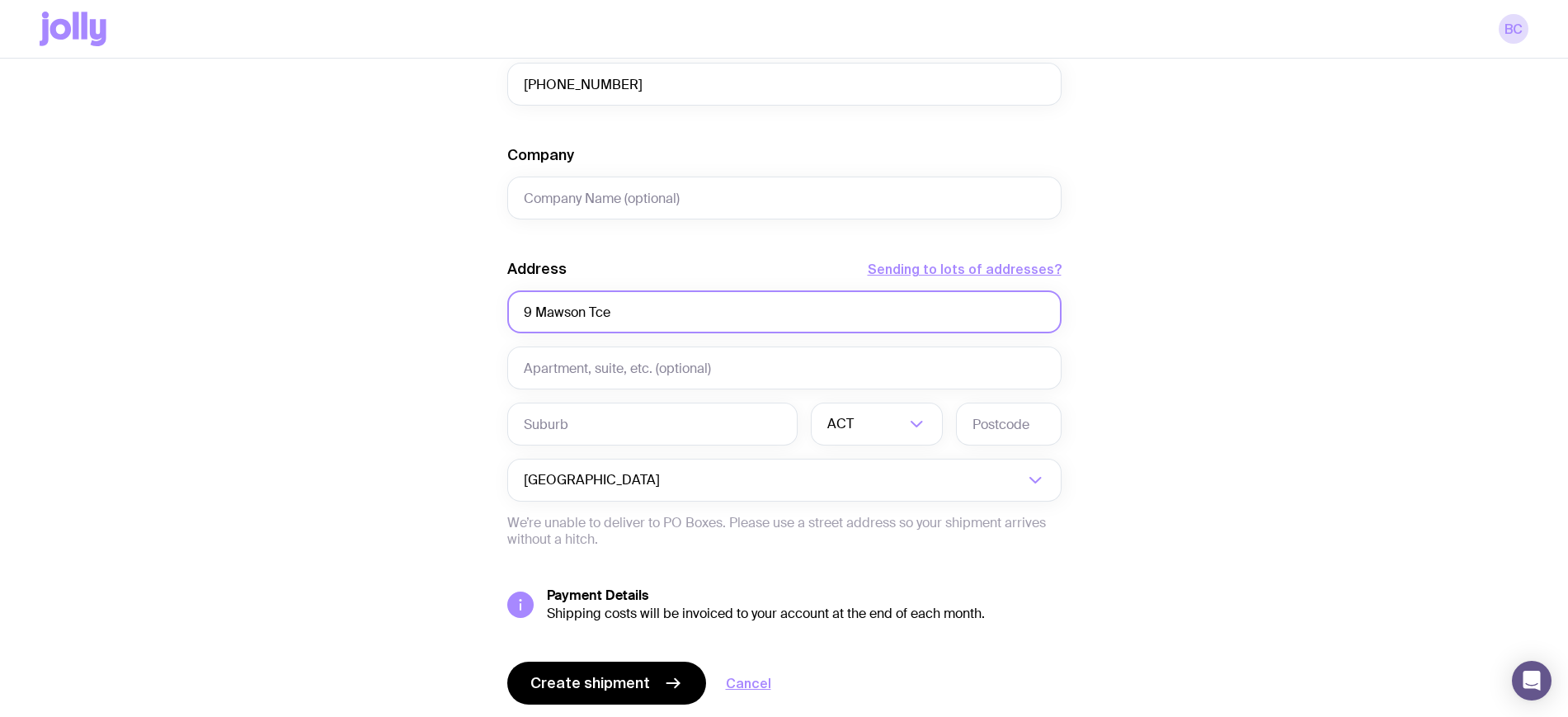
scroll to position [619, 0]
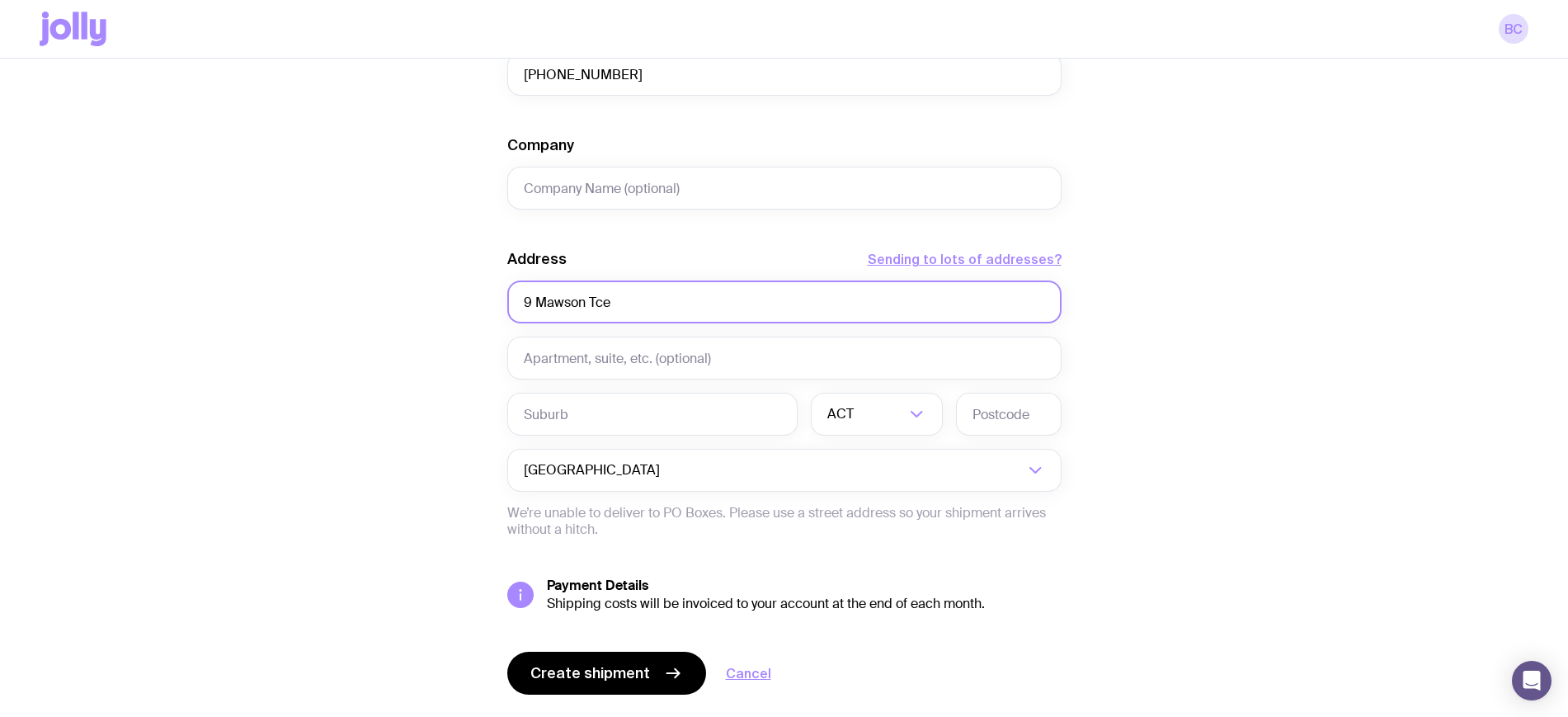
type input "9 Mawson Tce"
click at [619, 399] on input "text" at bounding box center [652, 414] width 290 height 43
type input "Moss Vale"
click at [844, 422] on div "ACT" at bounding box center [858, 414] width 95 height 43
click at [861, 501] on li "NSW" at bounding box center [876, 500] width 130 height 36
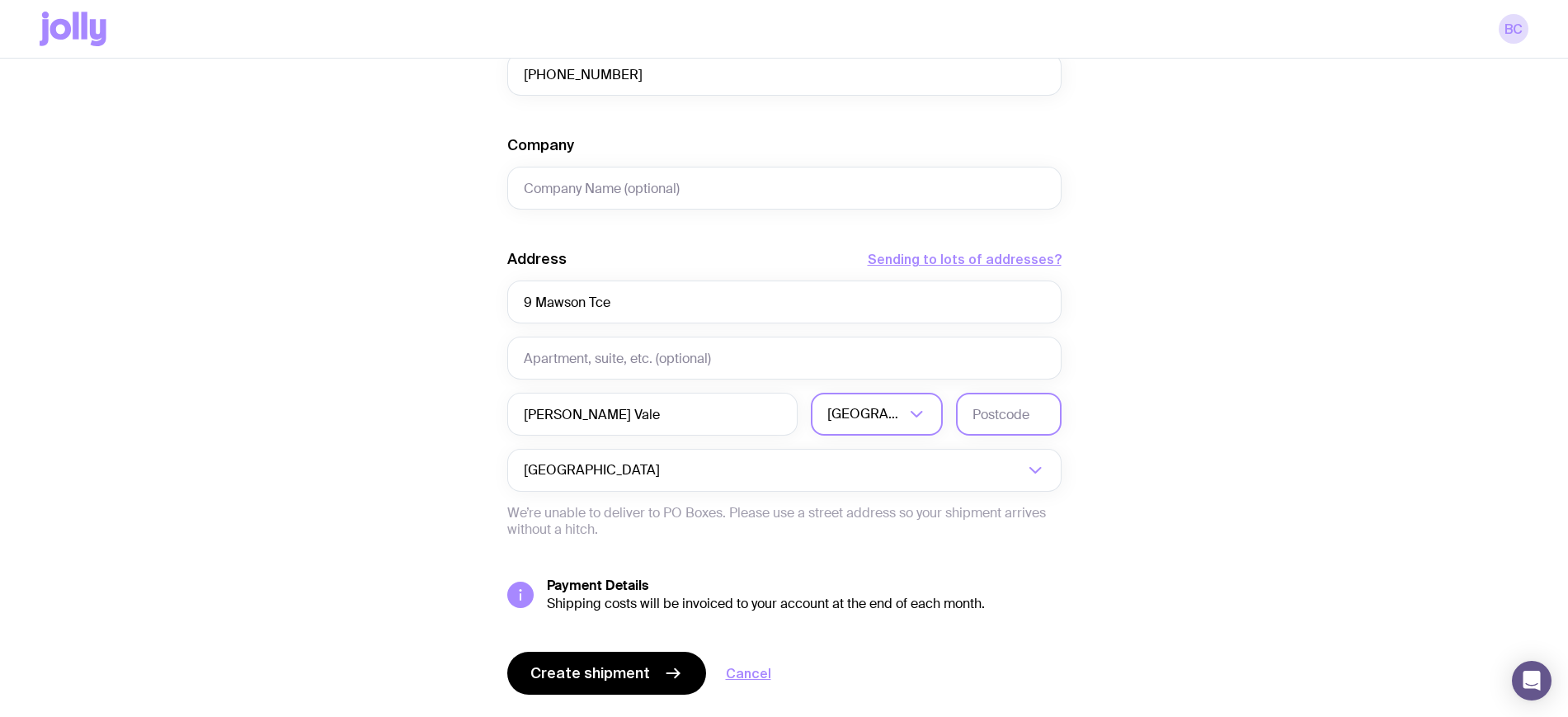
click at [1024, 400] on input "text" at bounding box center [1009, 414] width 105 height 43
type input "2577"
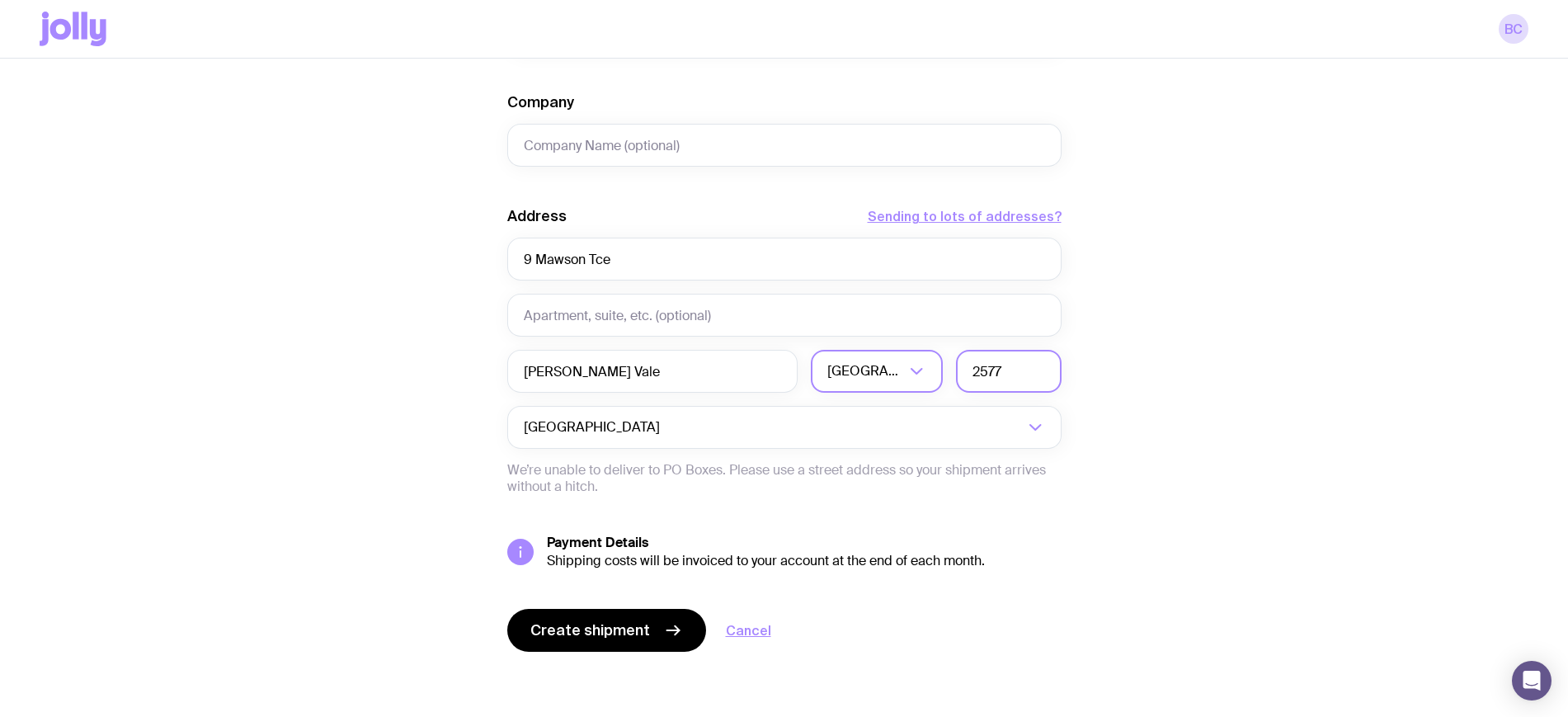
scroll to position [662, 0]
click at [679, 647] on button "Create shipment" at bounding box center [607, 630] width 199 height 43
